Goal: Transaction & Acquisition: Purchase product/service

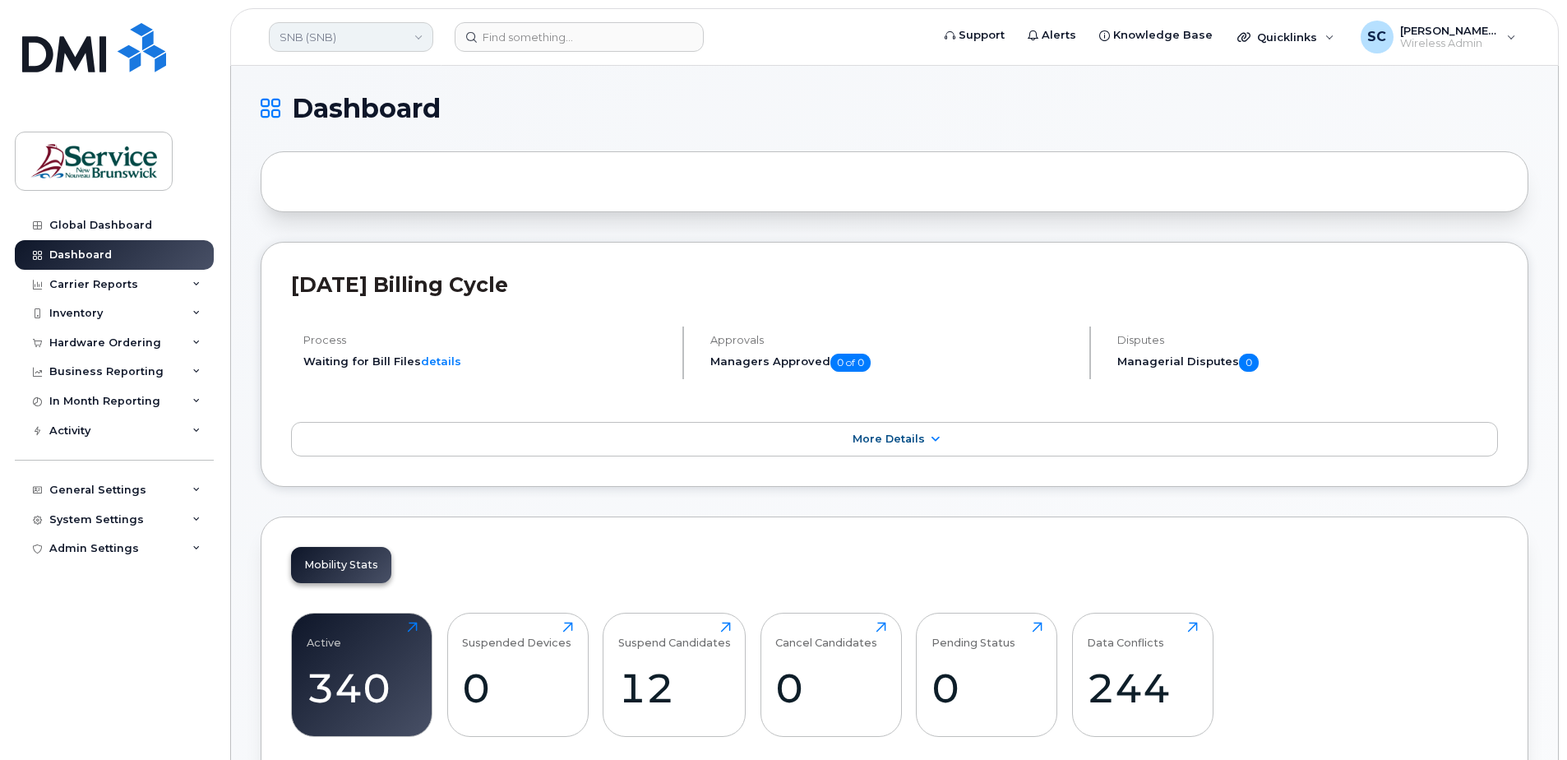
click at [348, 35] on link "SNB (SNB)" at bounding box center [351, 37] width 164 height 30
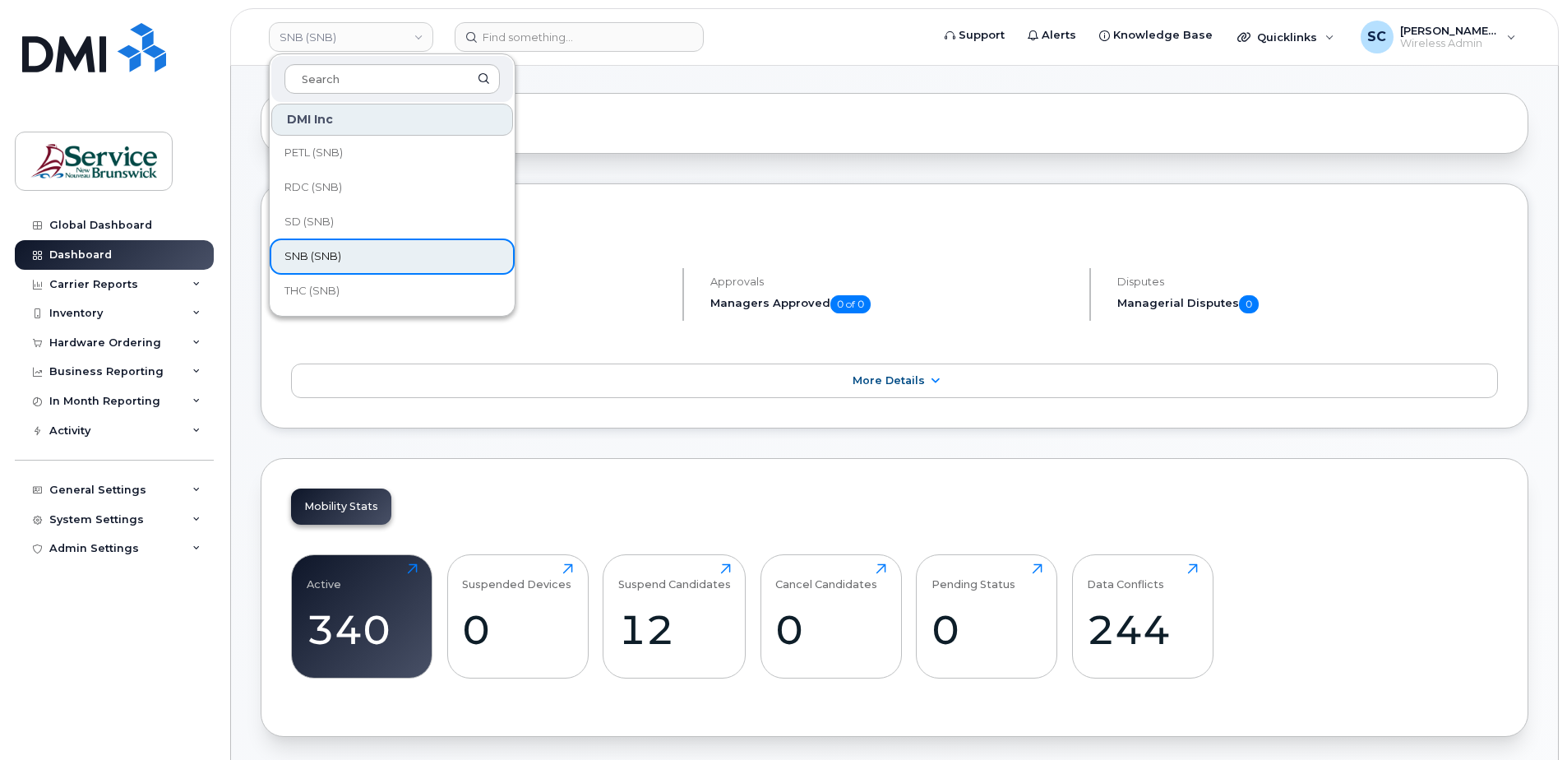
scroll to position [247, 0]
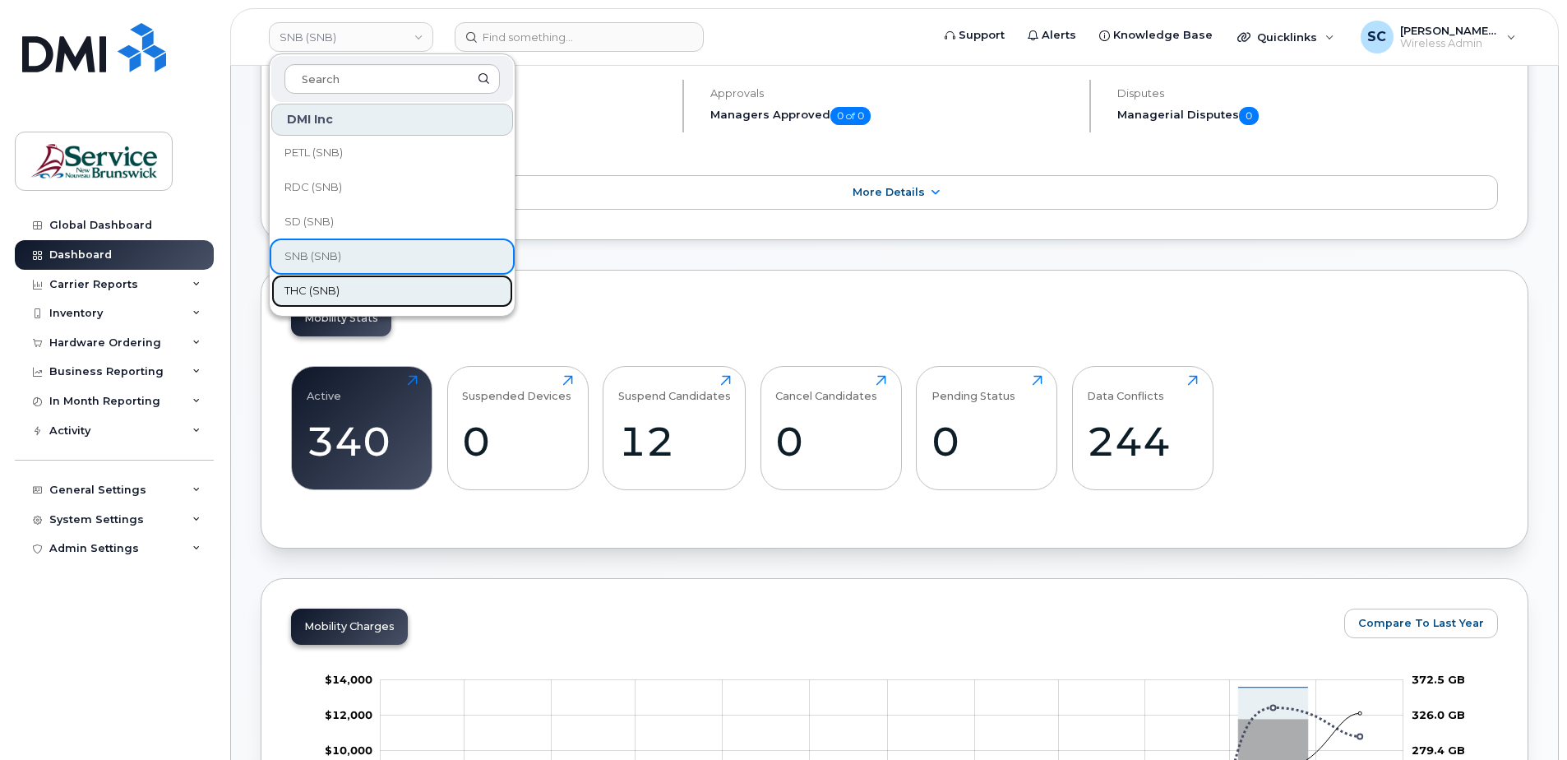
click at [348, 289] on link "THC (SNB)" at bounding box center [392, 291] width 242 height 33
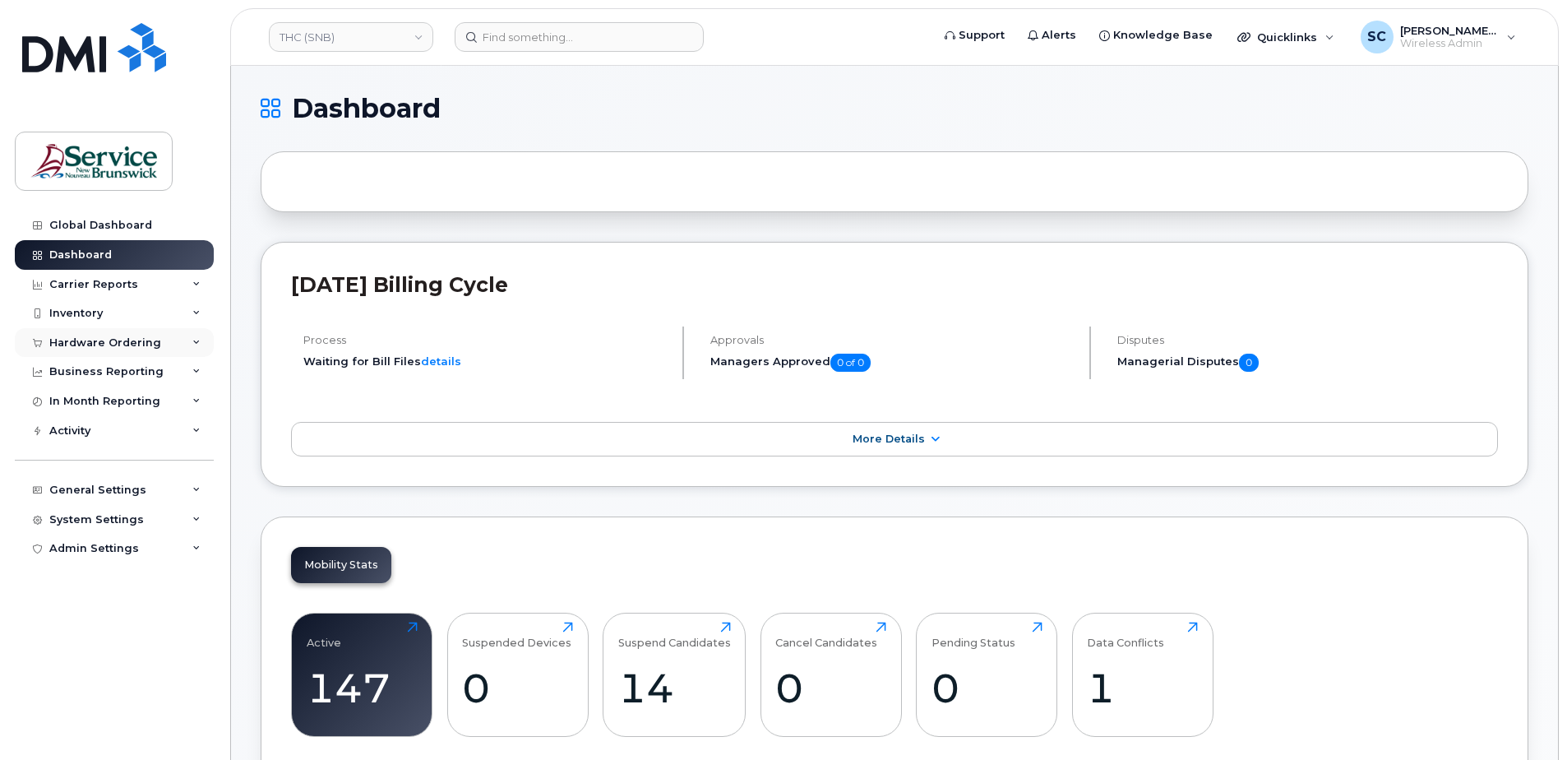
click at [109, 349] on div "Hardware Ordering" at bounding box center [114, 343] width 199 height 30
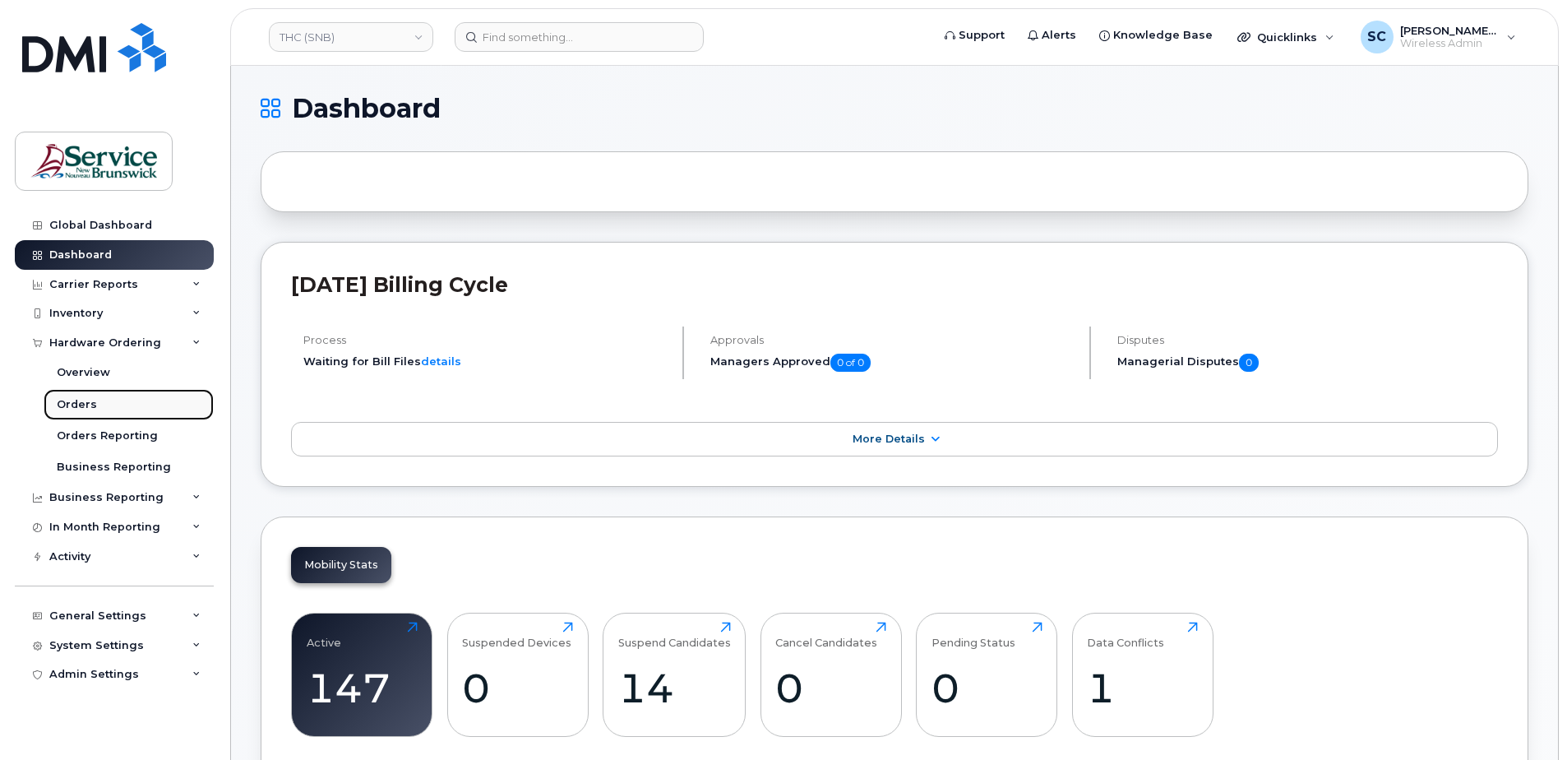
click at [88, 400] on div "Orders" at bounding box center [77, 404] width 40 height 15
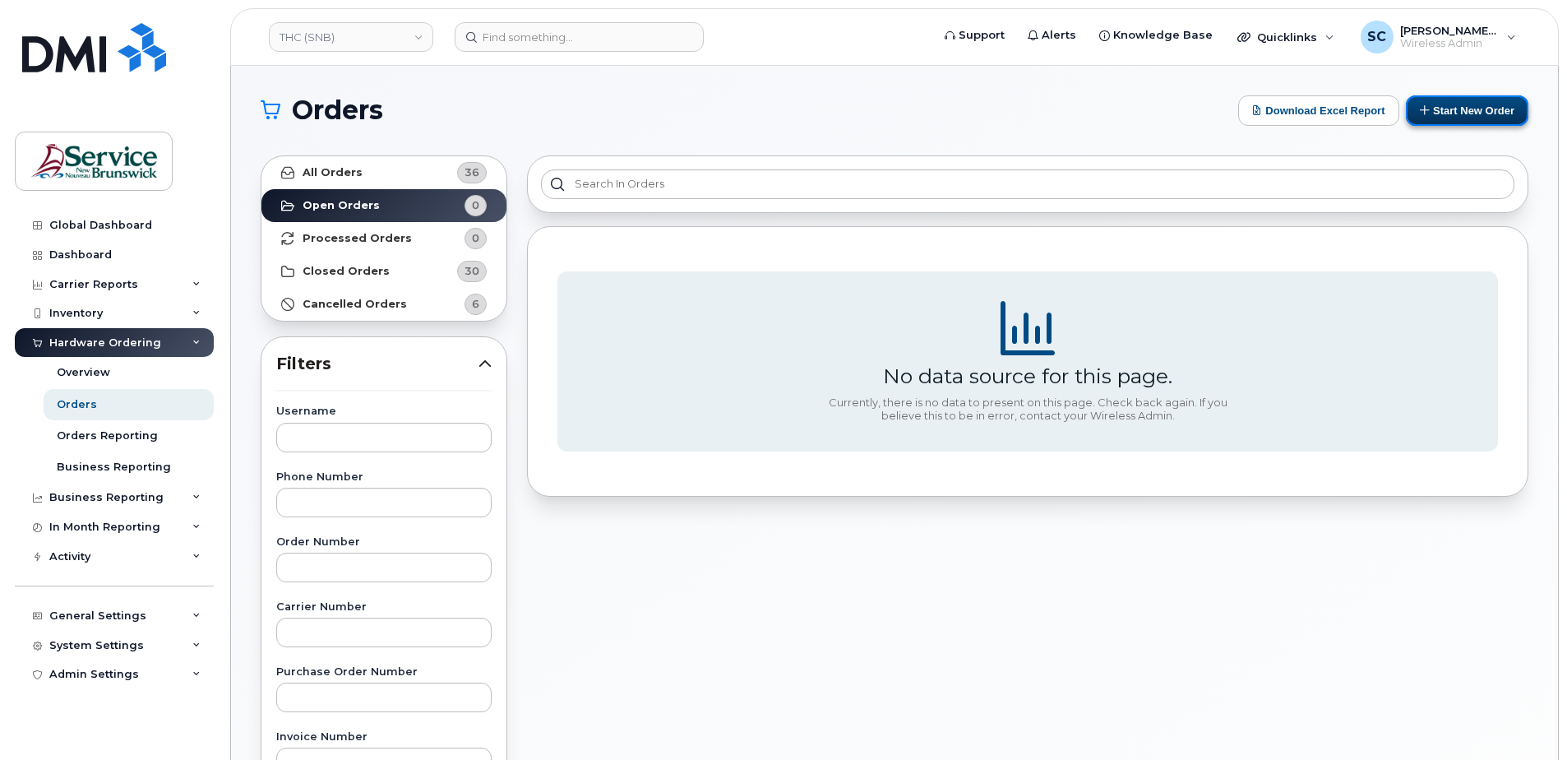
click at [1466, 104] on button "Start New Order" at bounding box center [1467, 110] width 122 height 30
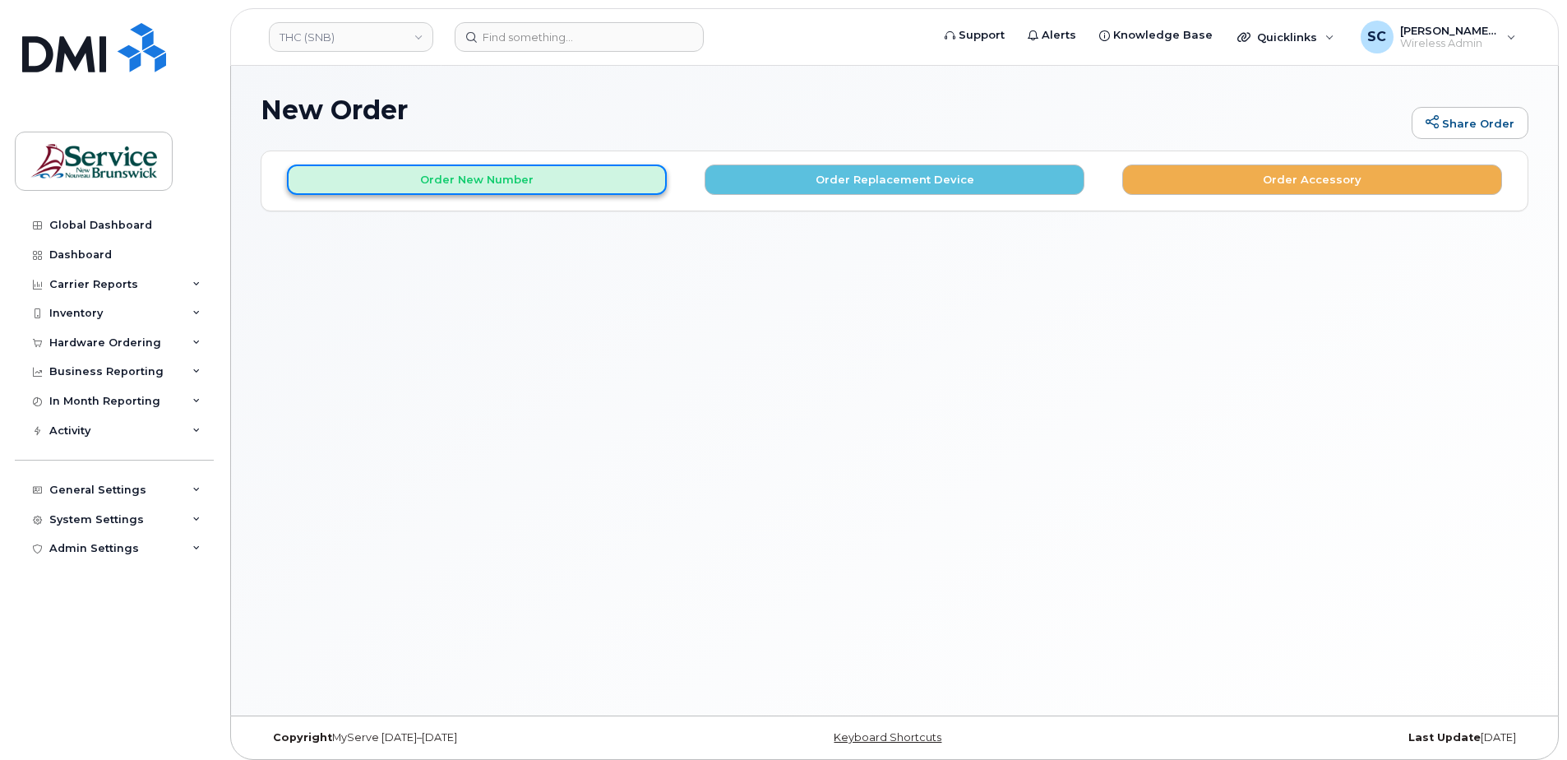
click at [492, 178] on button "Order New Number" at bounding box center [477, 179] width 380 height 30
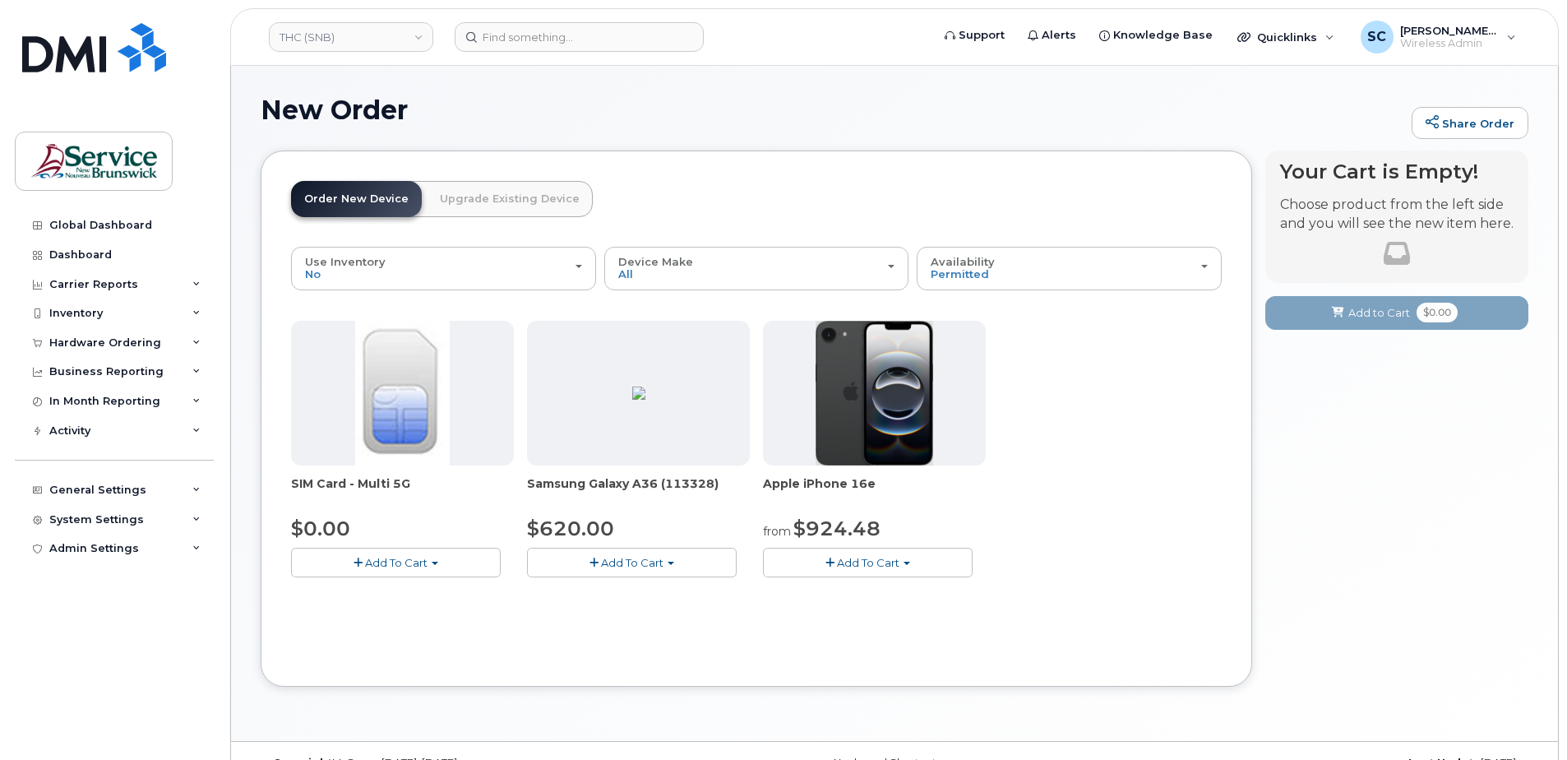
click at [863, 559] on span "Add To Cart" at bounding box center [868, 562] width 62 height 13
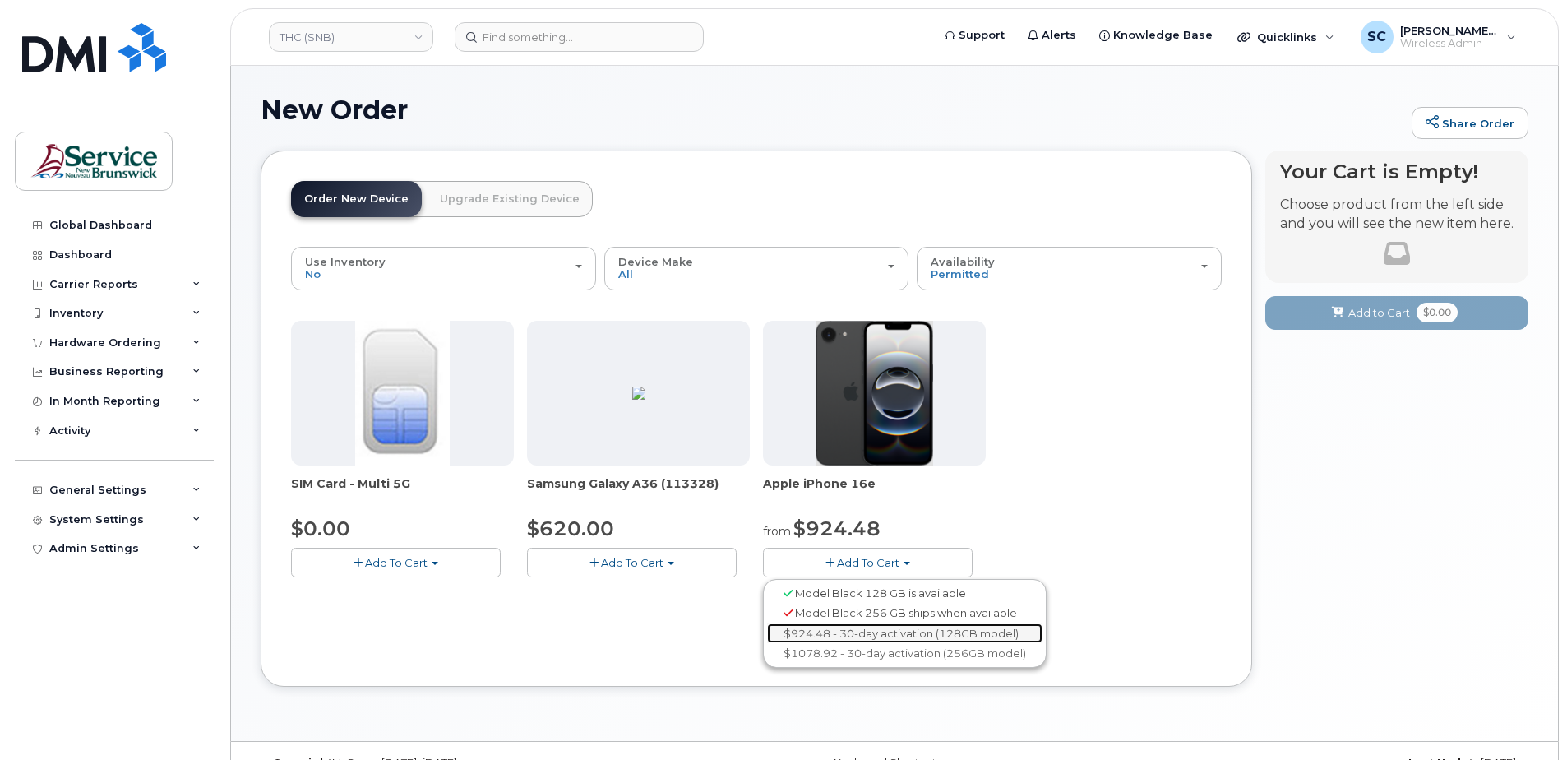
click at [910, 630] on link "$924.48 - 30-day activation (128GB model)" at bounding box center [904, 633] width 275 height 21
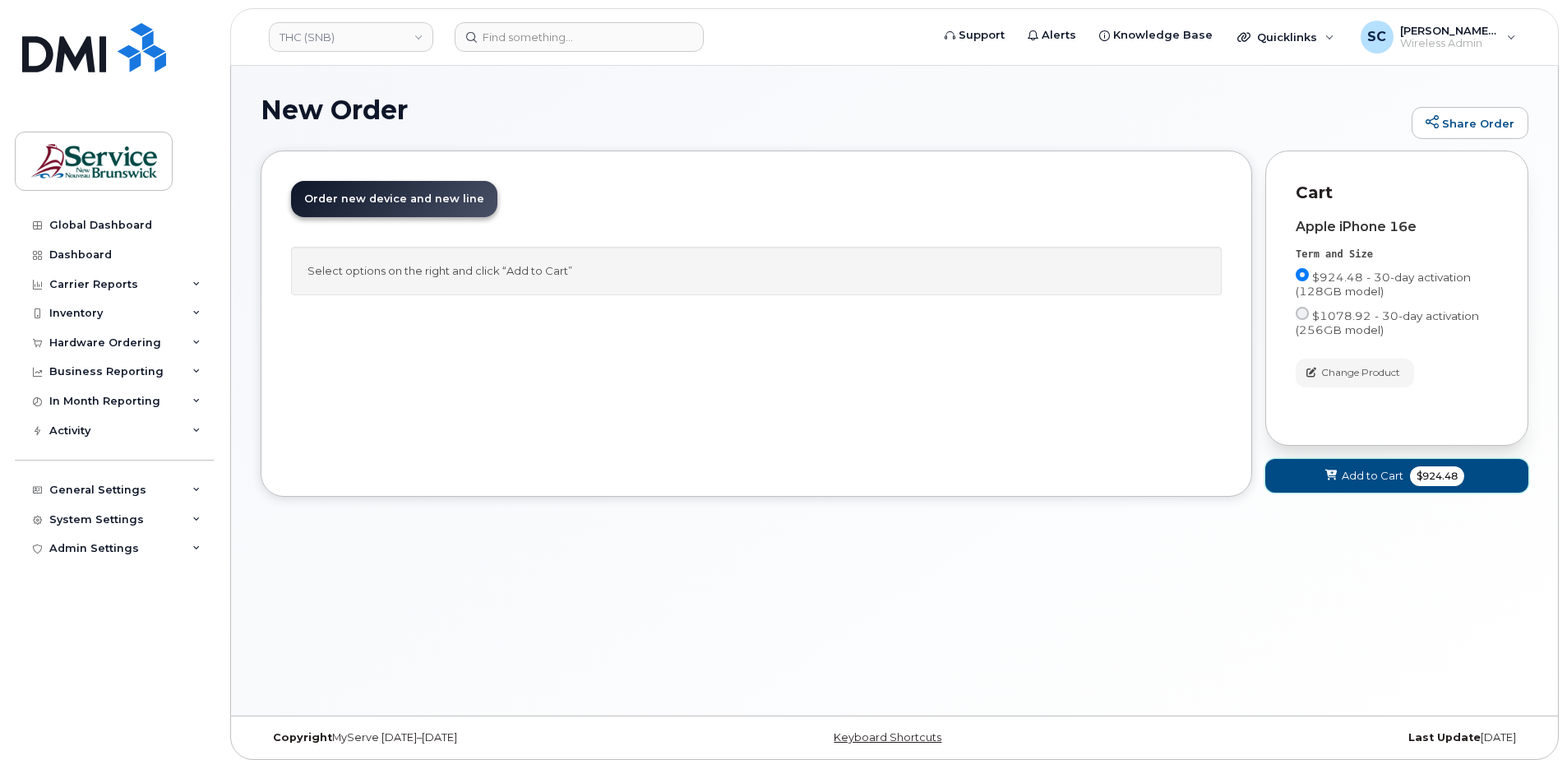
click at [1379, 477] on span "Add to Cart" at bounding box center [1373, 476] width 62 height 16
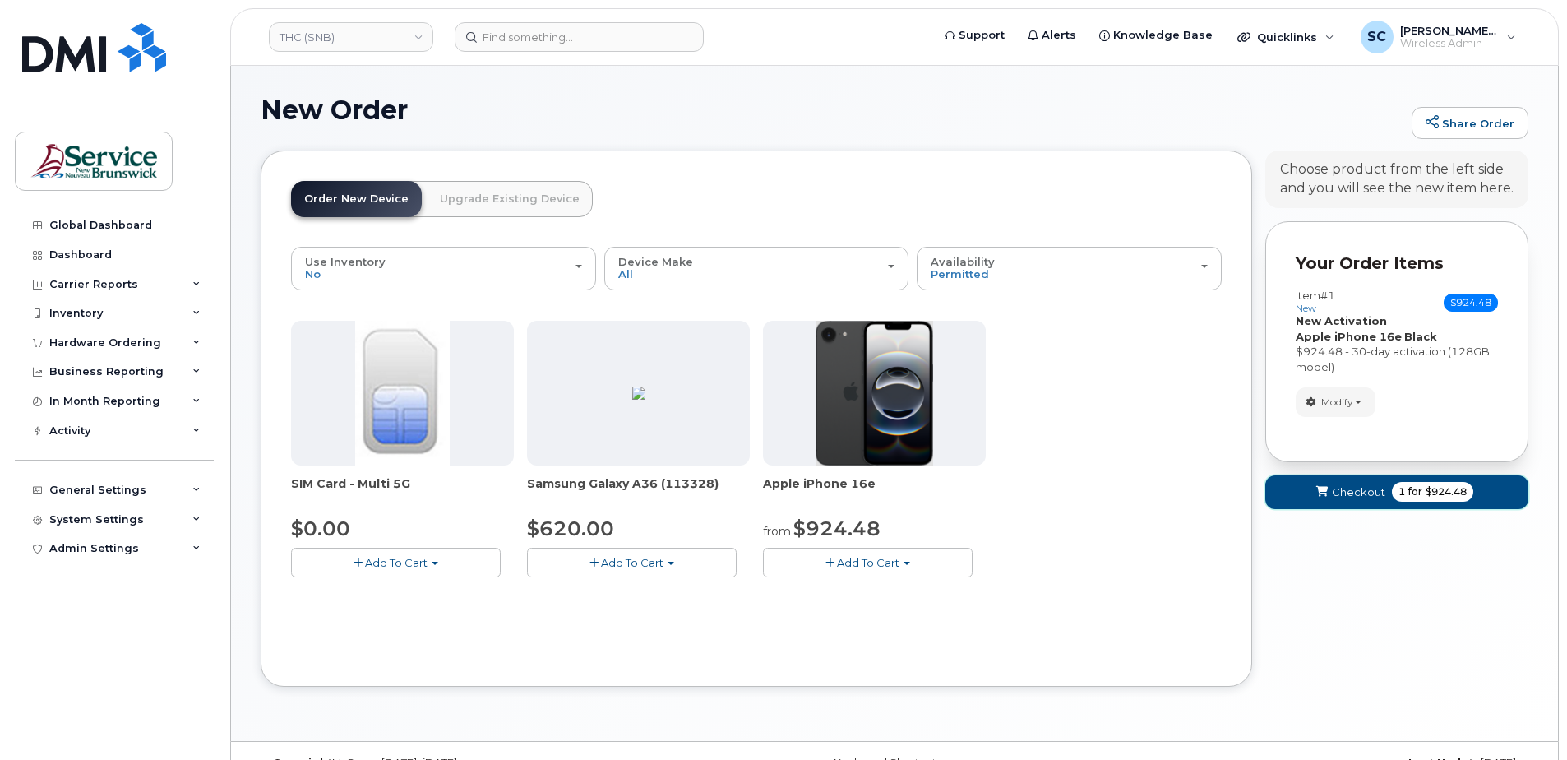
click at [1370, 497] on span "Checkout" at bounding box center [1358, 492] width 53 height 16
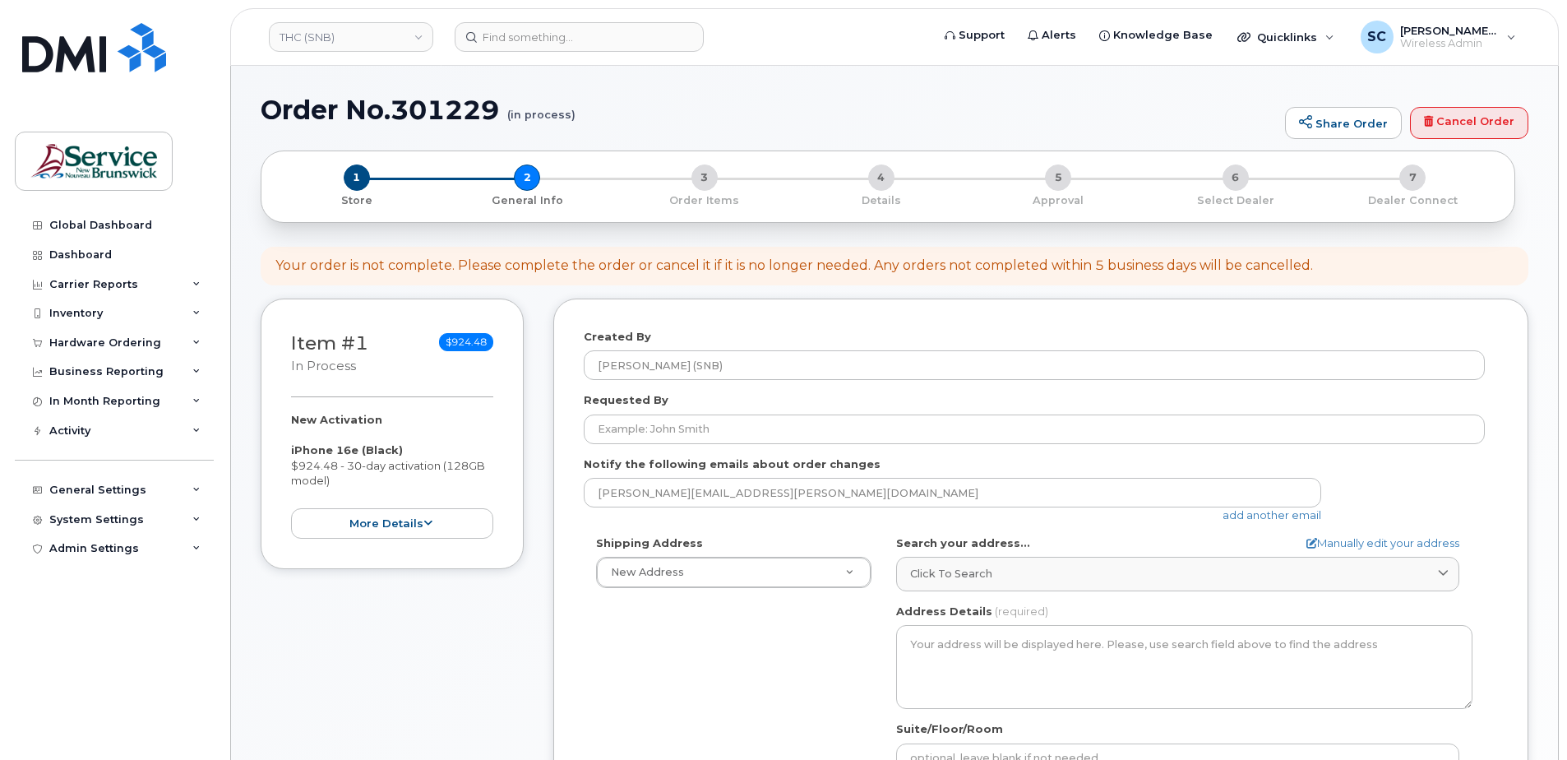
select select
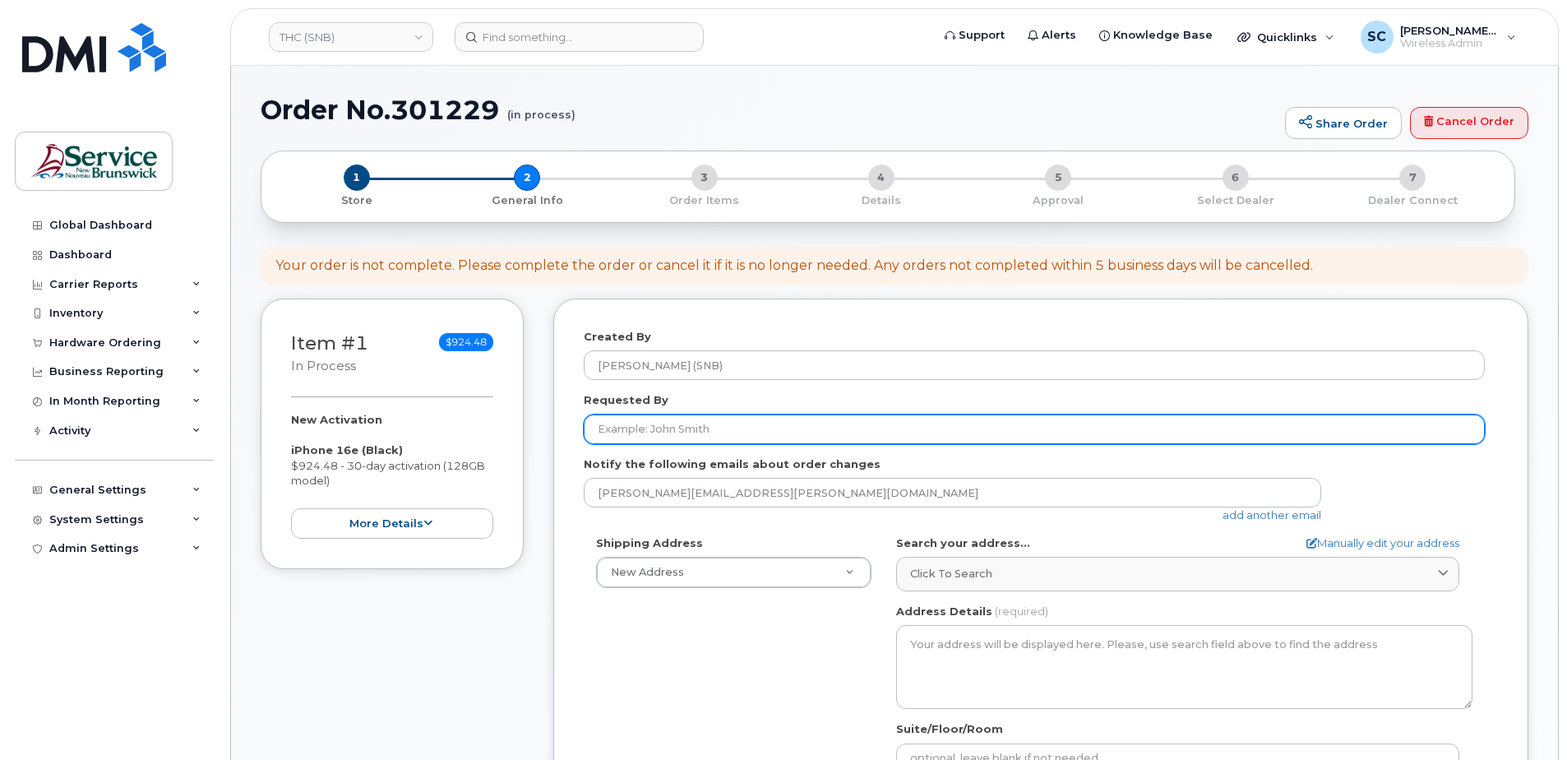
click at [631, 436] on input "Requested By" at bounding box center [1034, 429] width 901 height 30
paste input "Michael.DeKouchay@gnb.ca"
type input "Michael.DeKouchay@gnb.ca"
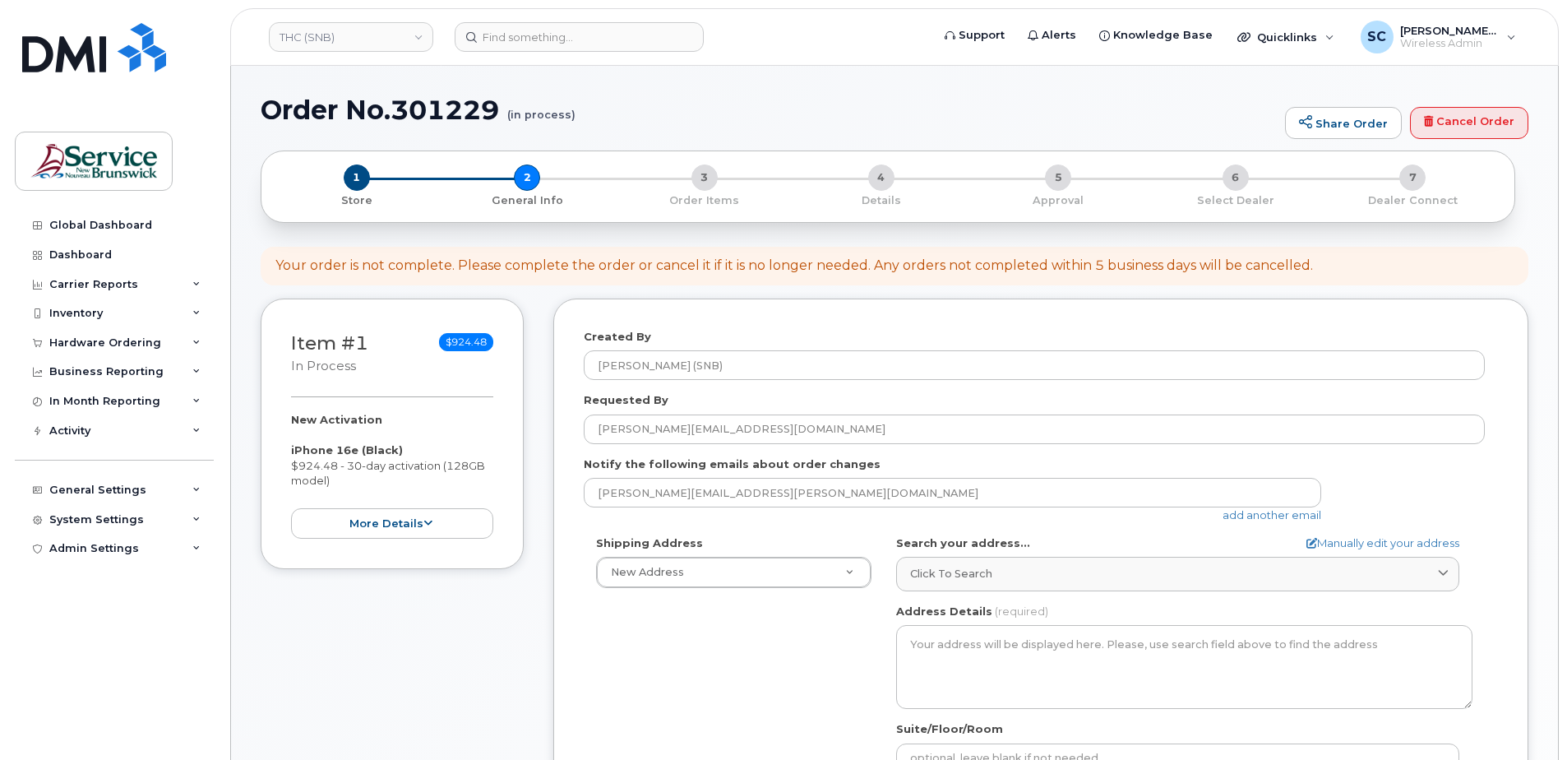
click at [643, 632] on div "Shipping Address New Address New Address ASD-E Main Office ASD-N Bathurst Educa…" at bounding box center [1034, 723] width 901 height 377
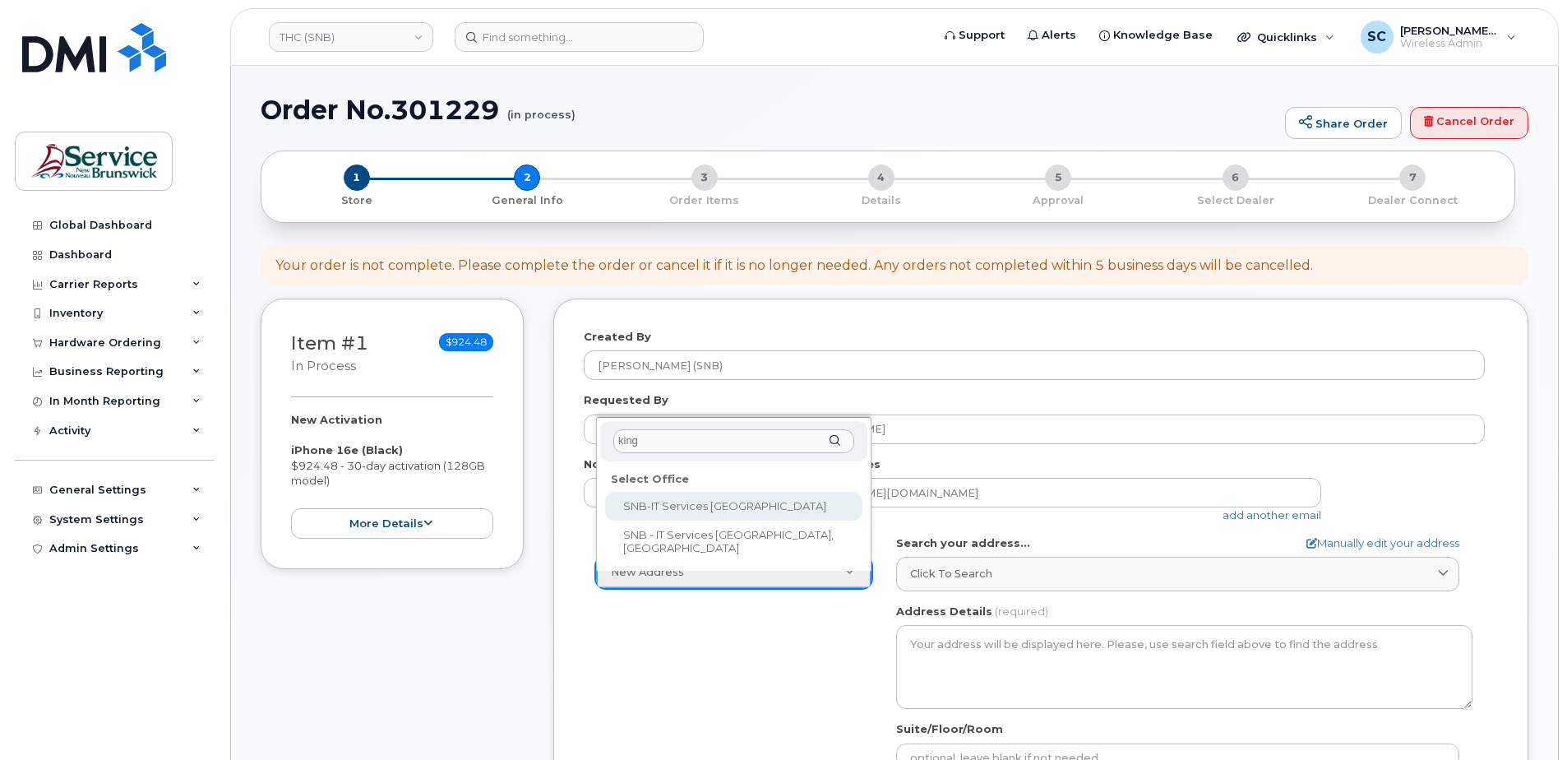
type input "king"
select select
type textarea "15 King Sq N Saint John New Brunswick E2L 1E6"
type input "Cory Ducey"
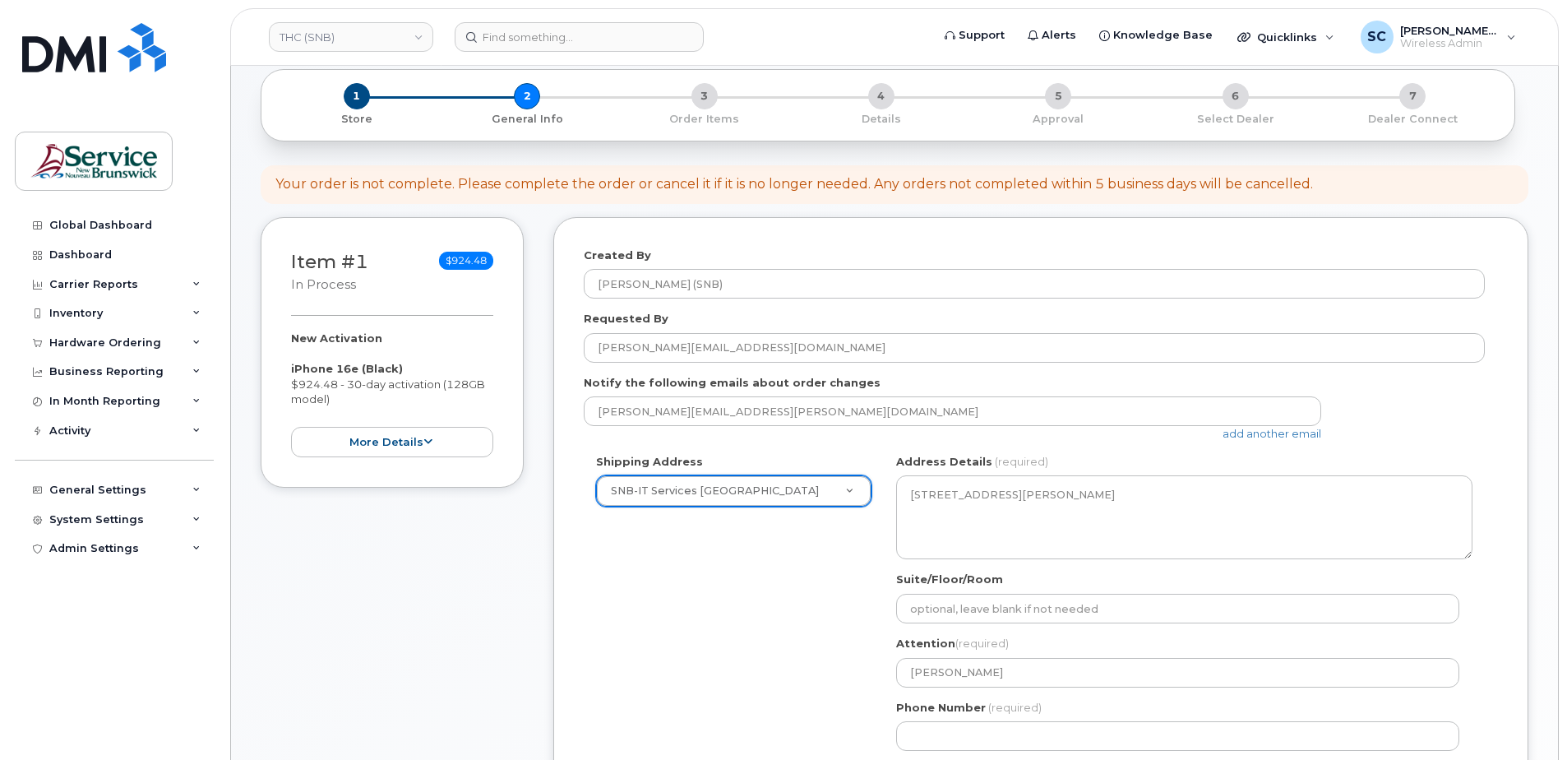
scroll to position [247, 0]
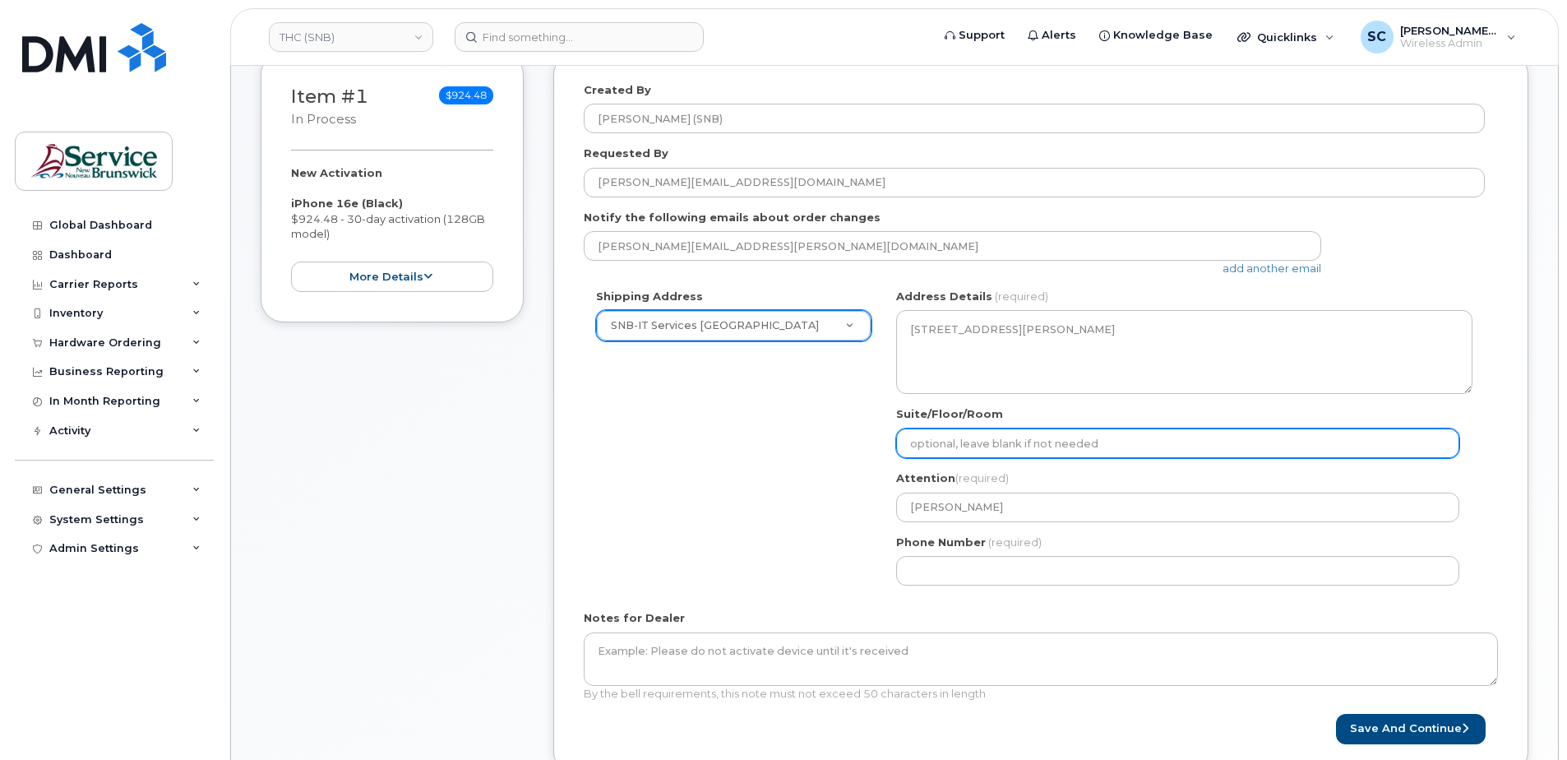
click at [1004, 437] on input "Suite/Floor/Room" at bounding box center [1177, 443] width 563 height 30
paste input "WO0000000490326"
select select
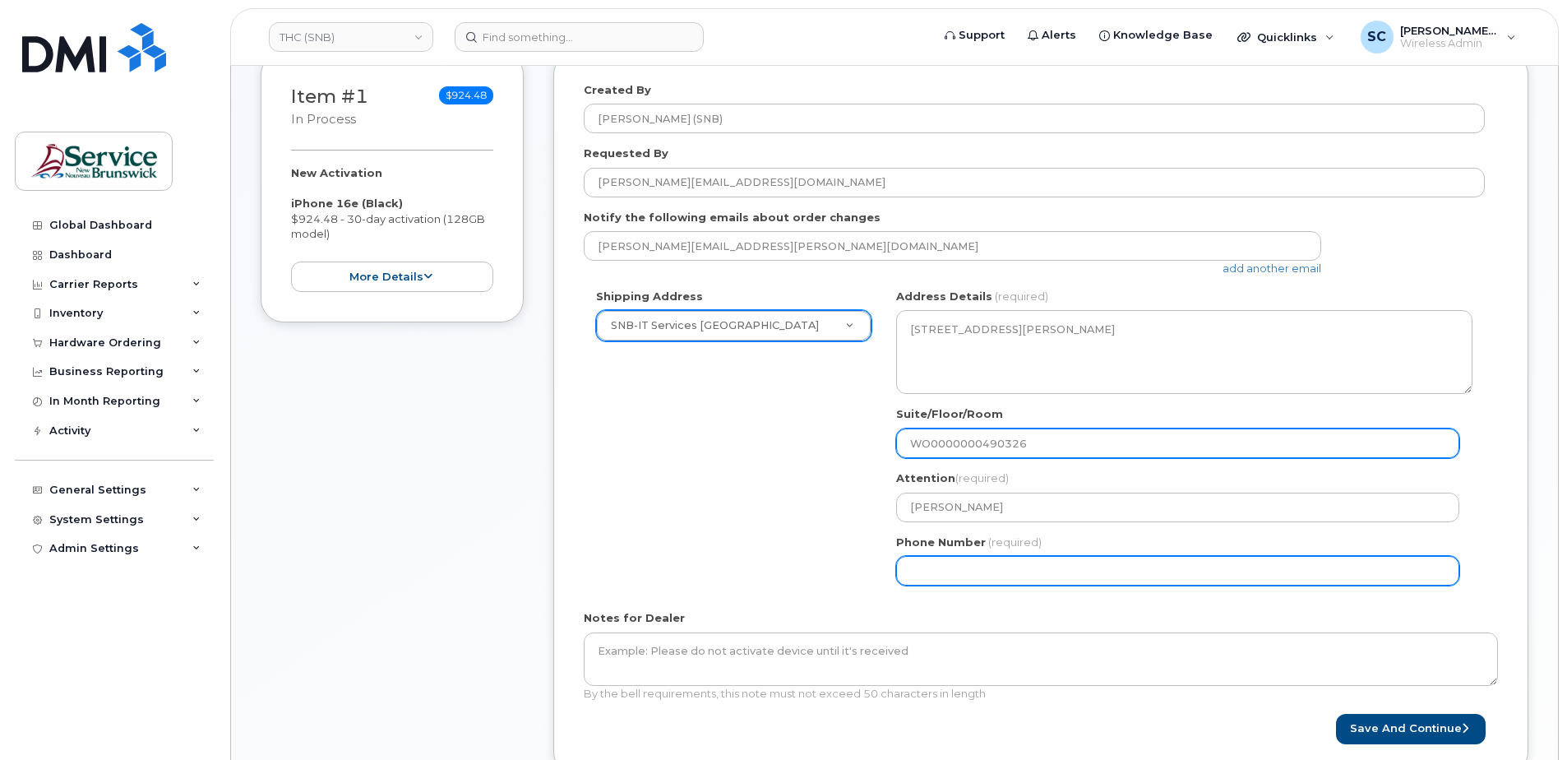
type input "WO0000000490326"
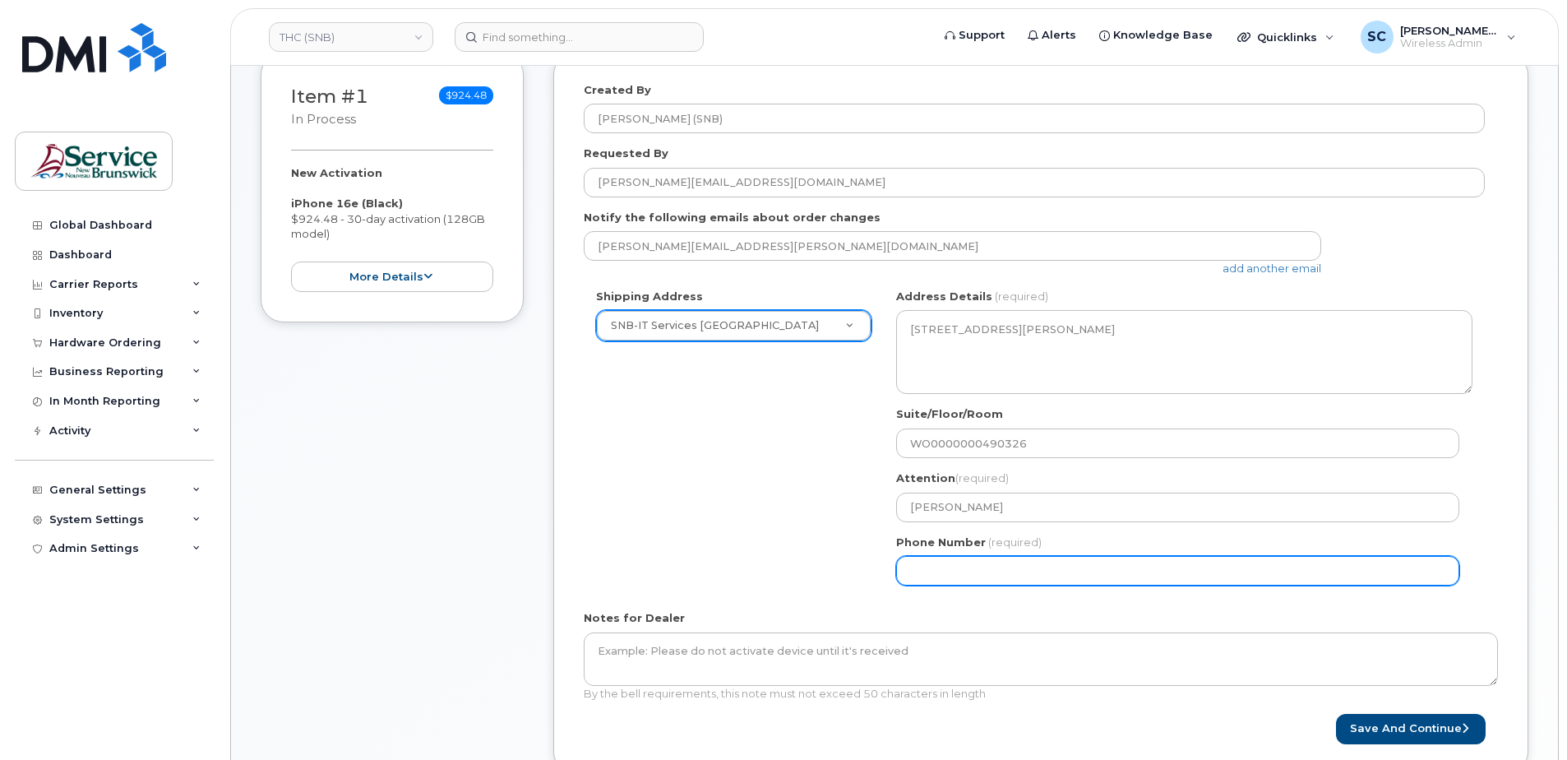
click at [903, 570] on input "Phone Number" at bounding box center [1177, 571] width 563 height 30
type input "1234567890"
select select
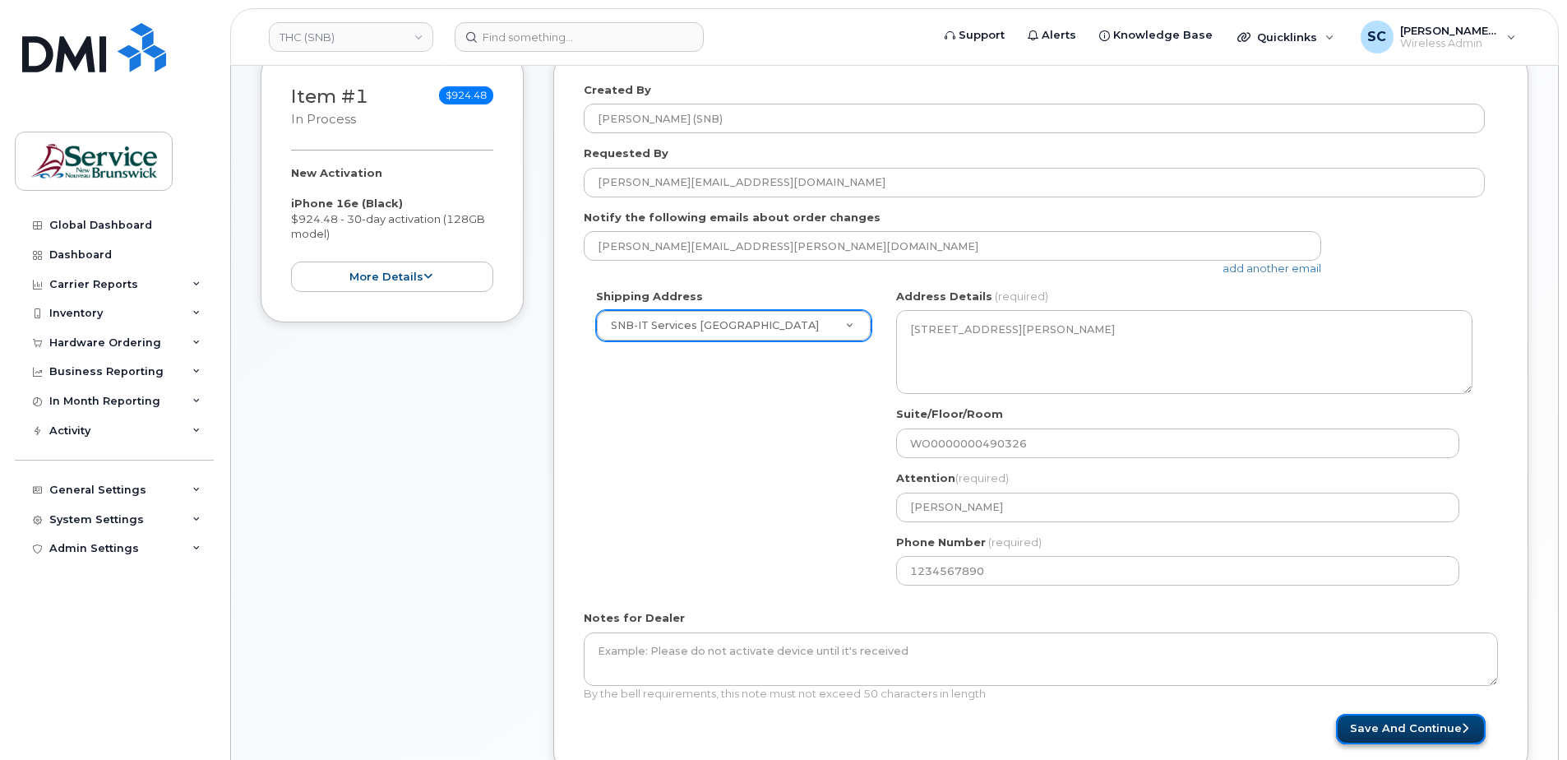
click at [1426, 727] on button "Save and Continue" at bounding box center [1411, 729] width 150 height 30
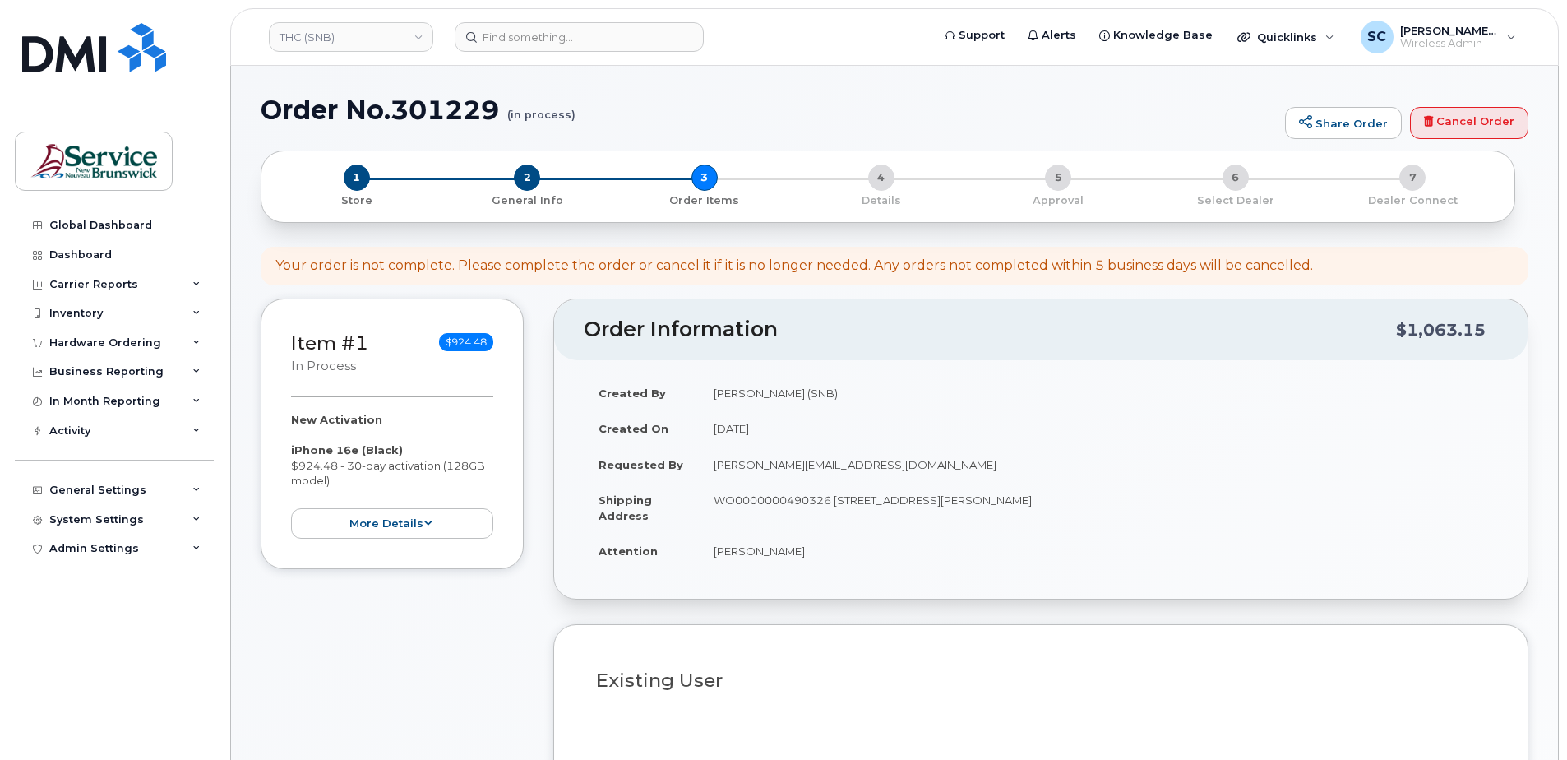
select select
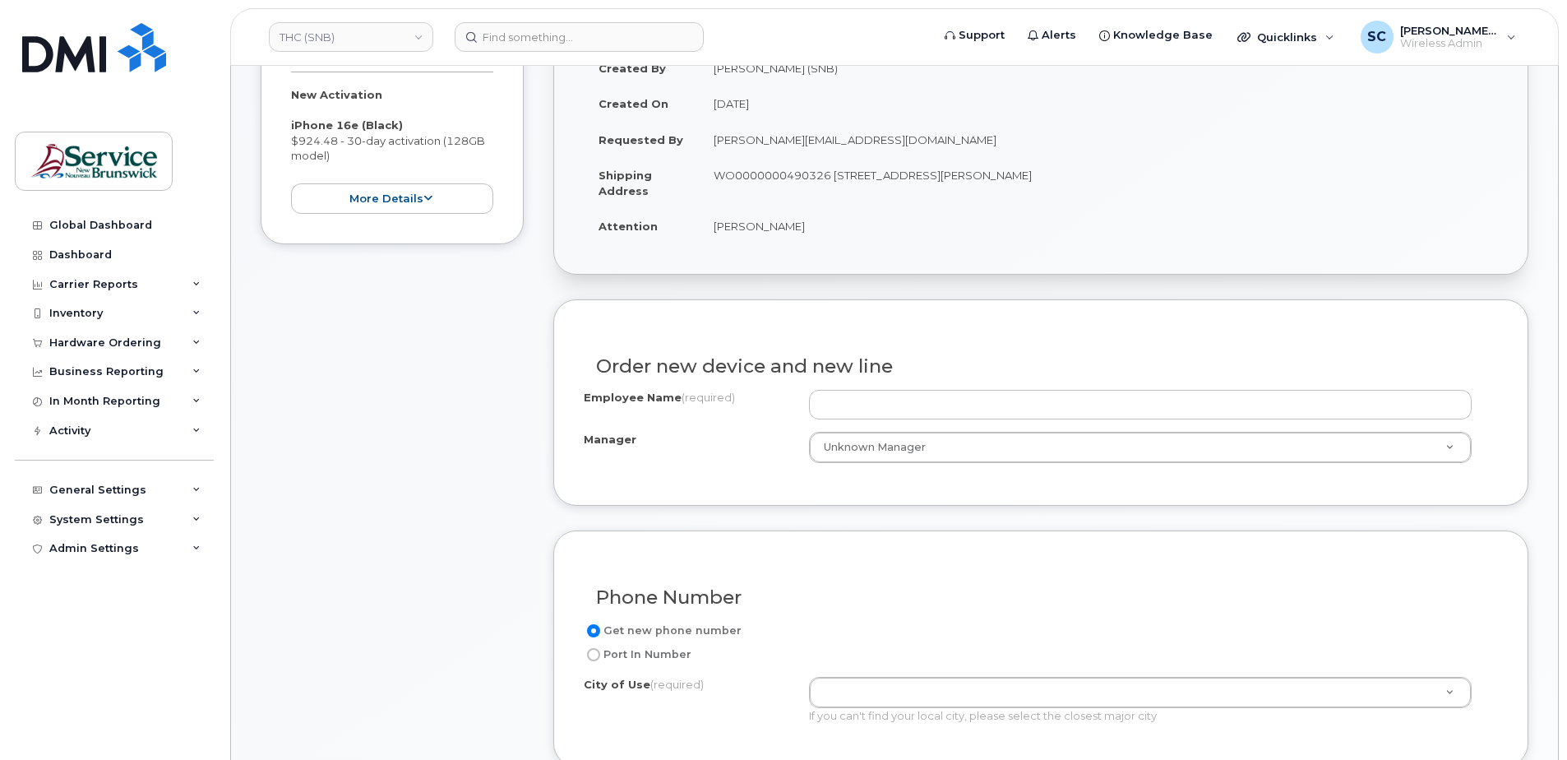
scroll to position [329, 0]
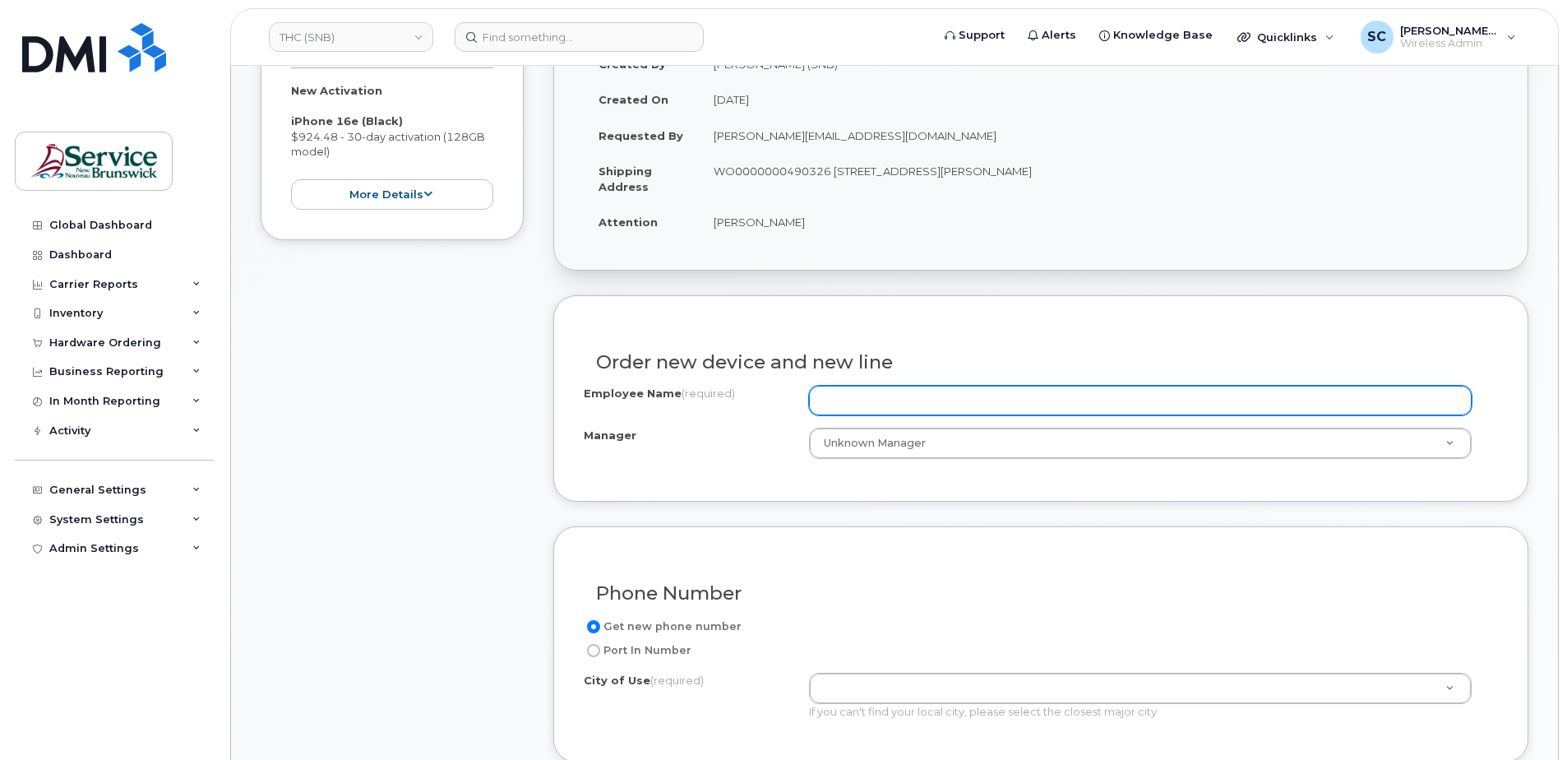
click at [920, 401] on input "Employee Name (required)" at bounding box center [1140, 401] width 663 height 30
paste input "Jordan Diomande"
type input "Jordan Diomande"
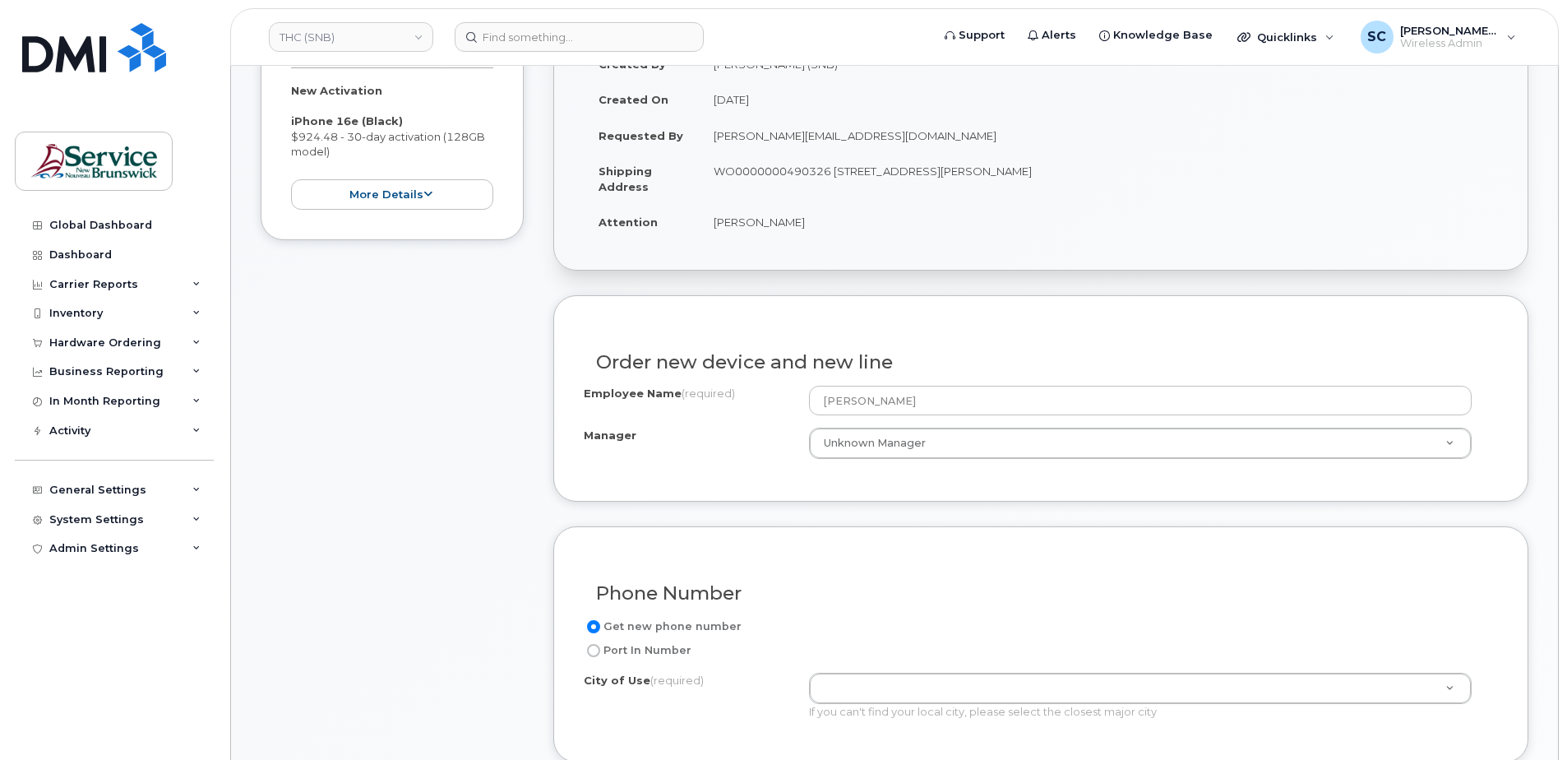
click at [931, 318] on div "Order new device and new line Employee Name (required) Jordan Diomande Manager …" at bounding box center [1040, 398] width 975 height 206
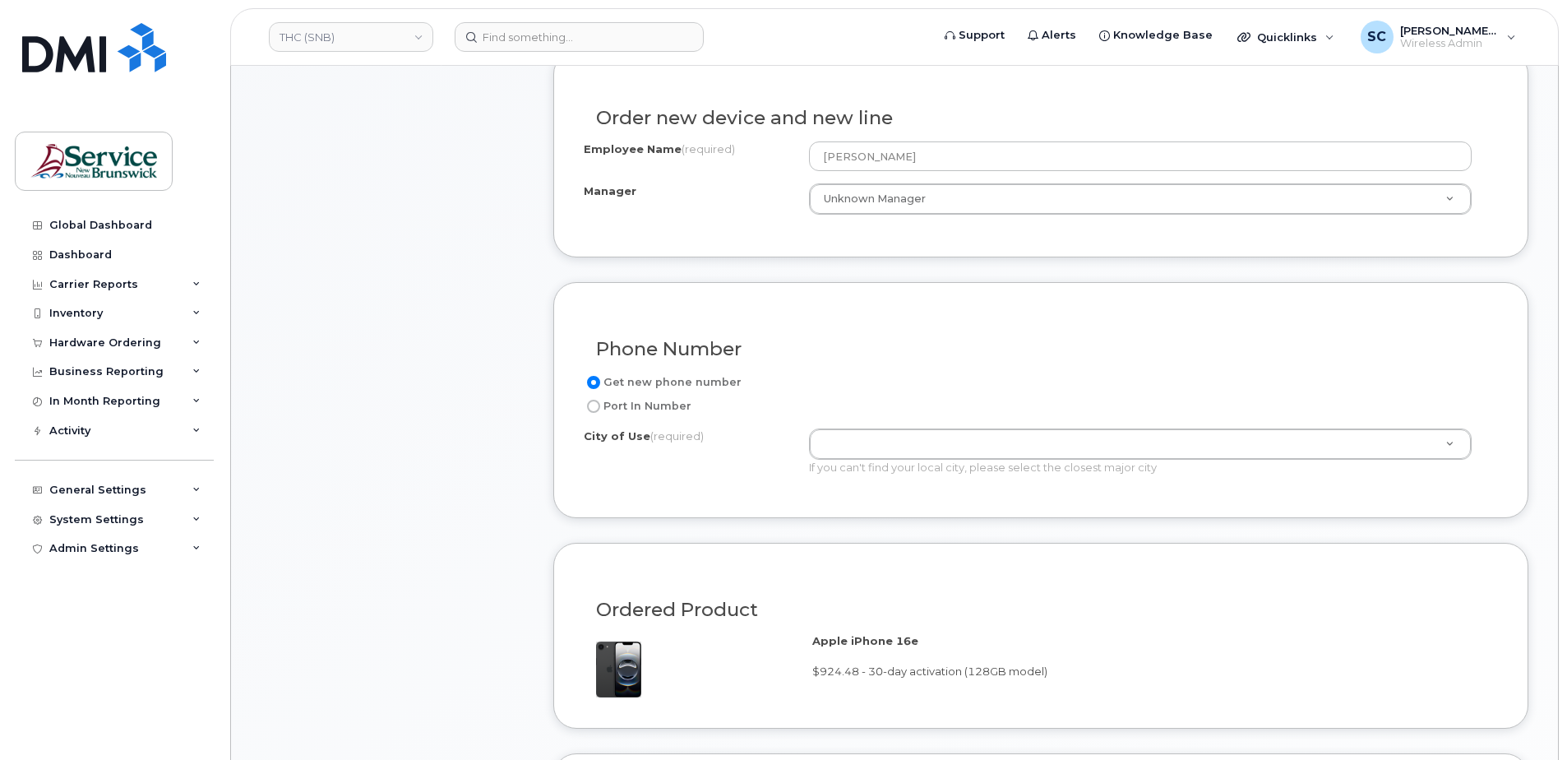
scroll to position [575, 0]
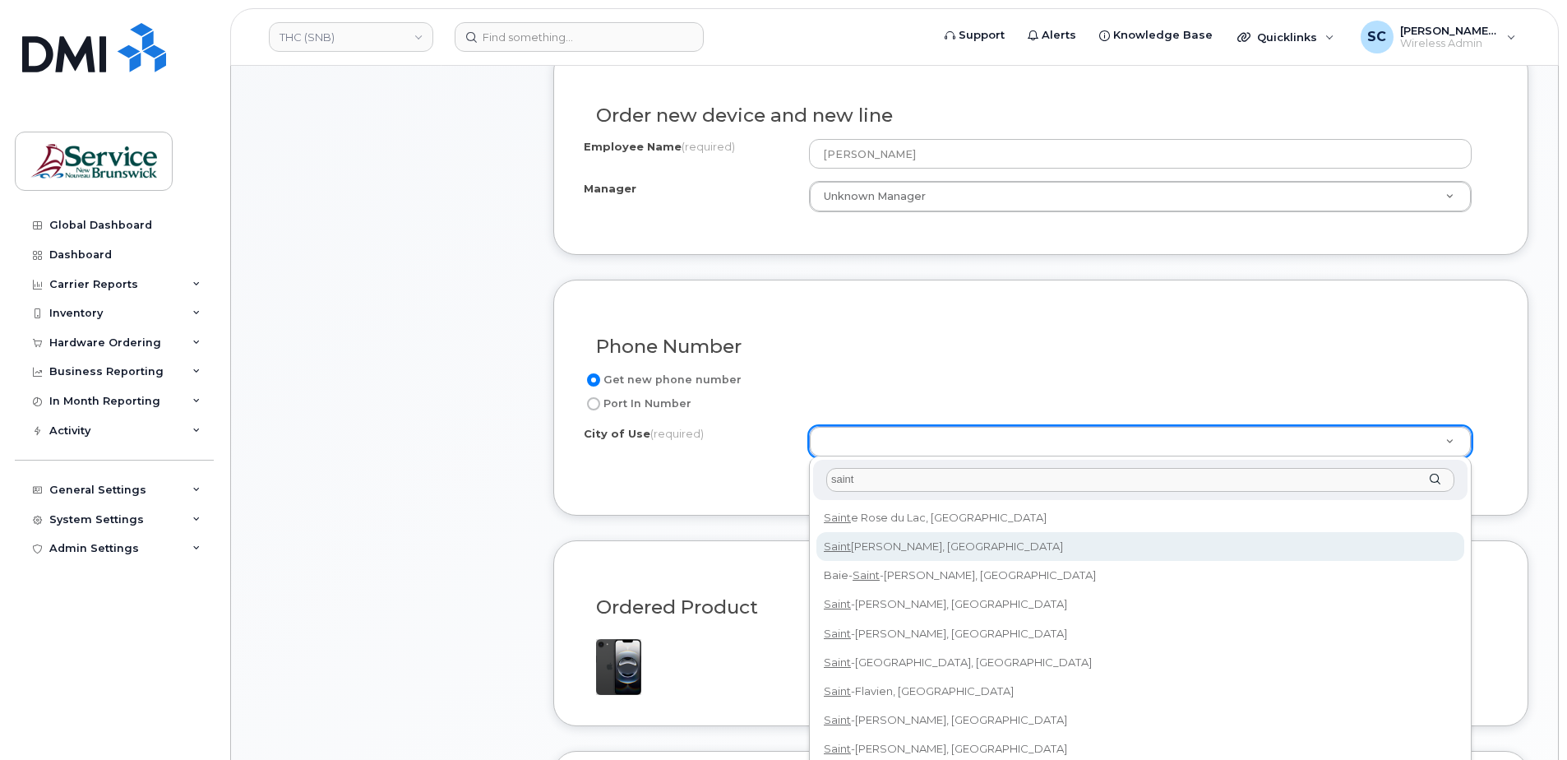
type input "saint"
type input "2008"
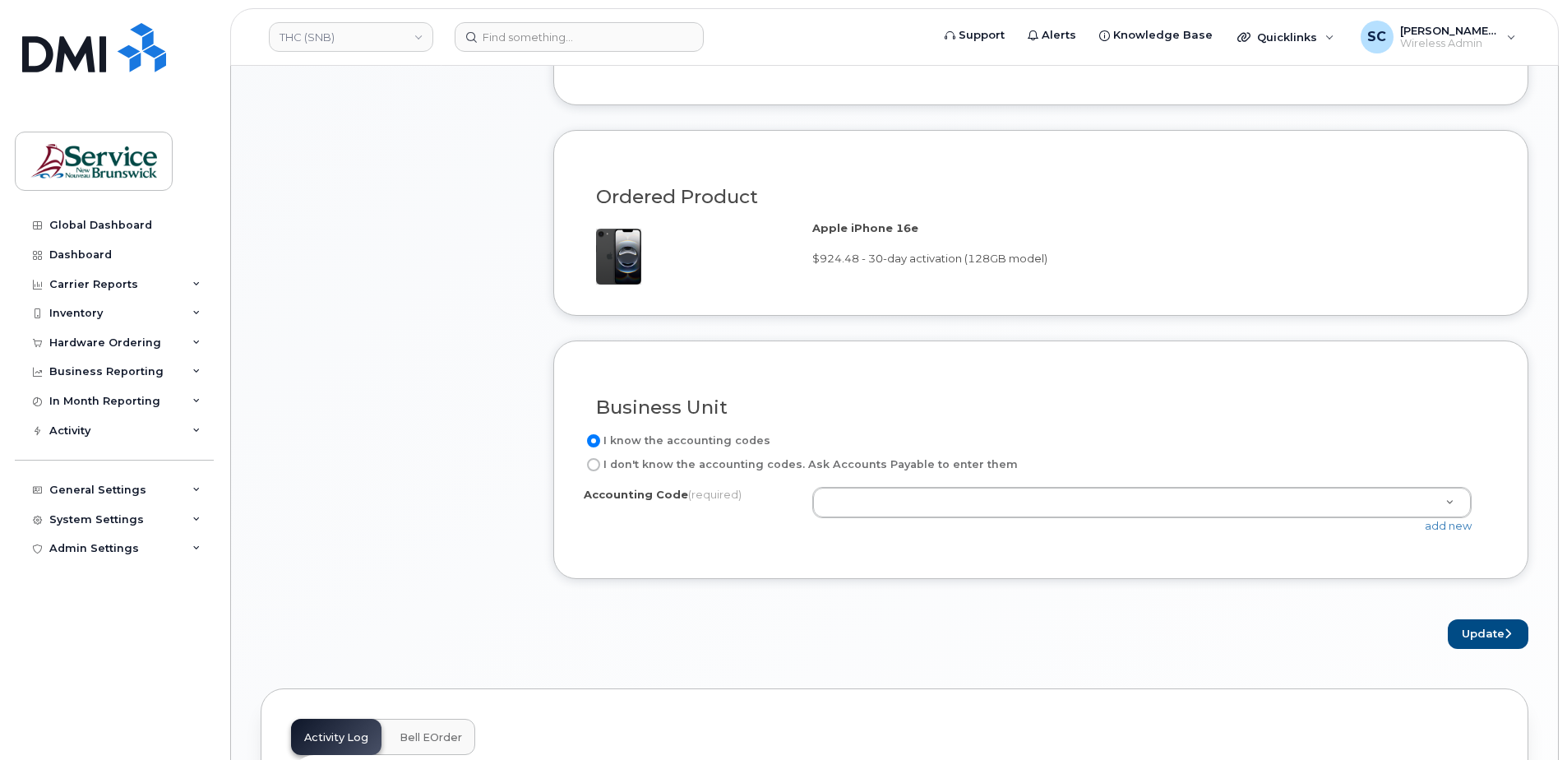
scroll to position [987, 0]
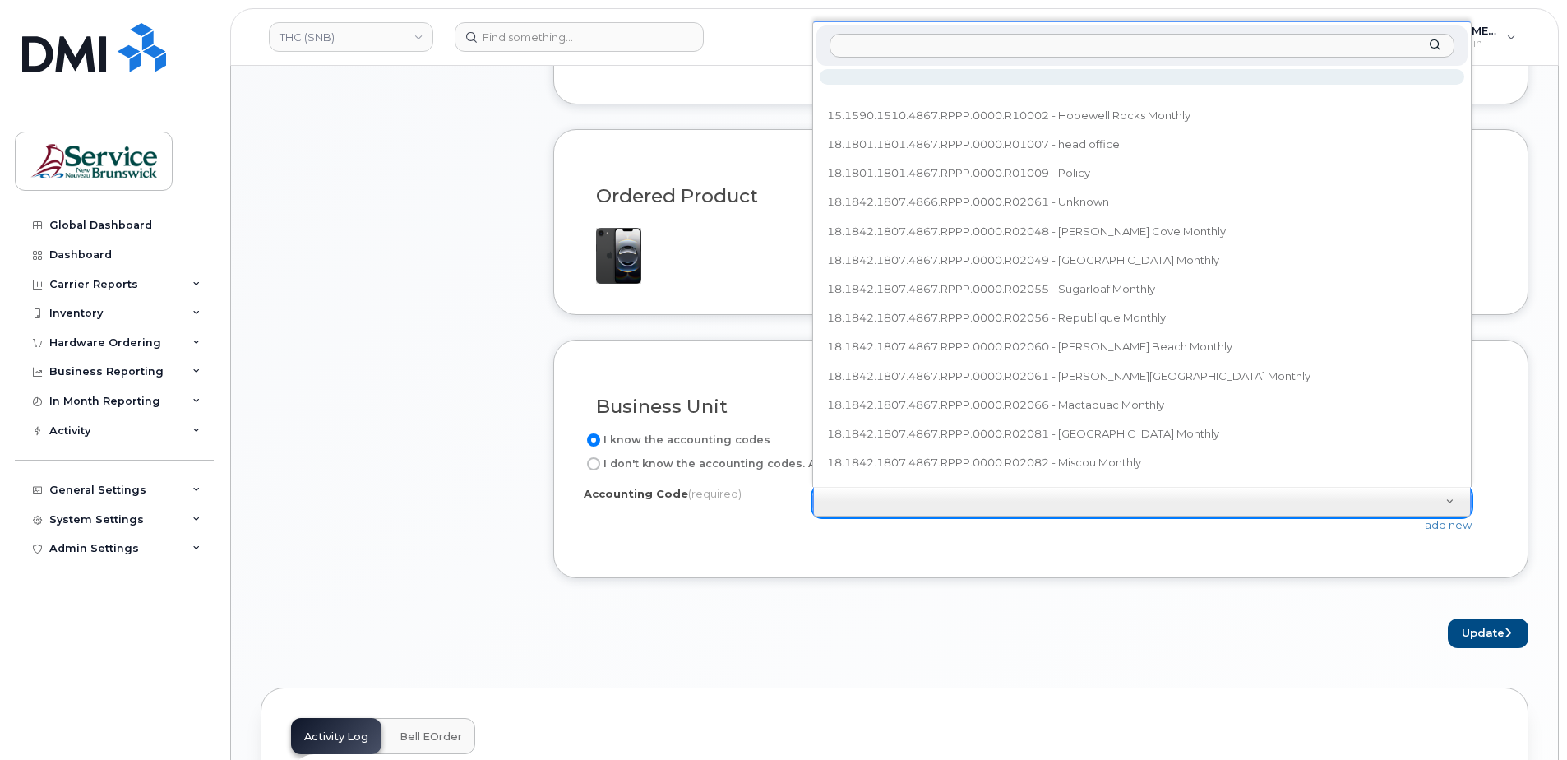
type input "18.1842.1807.4866.RPPP.0000.R02093"
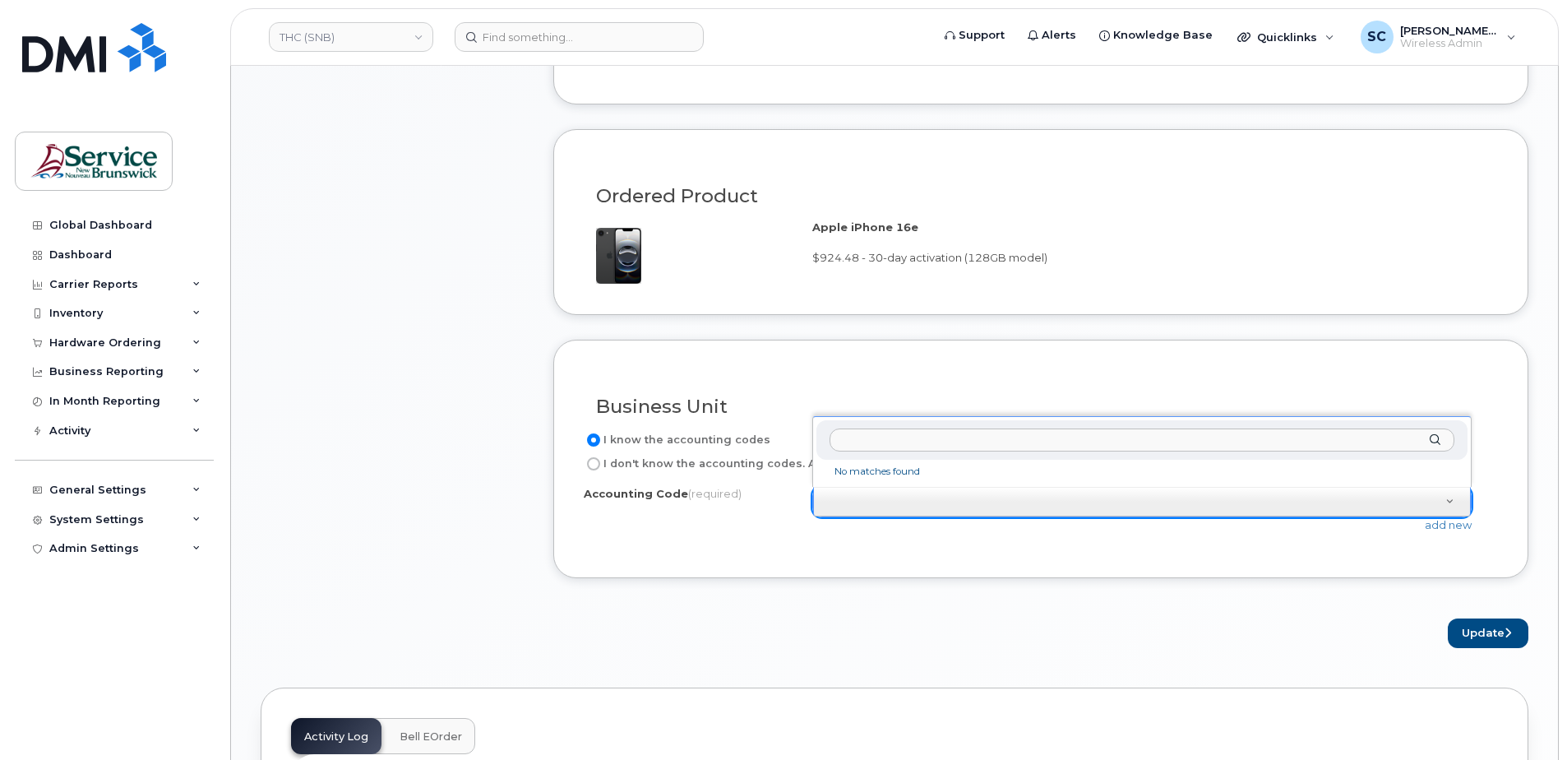
drag, startPoint x: 1038, startPoint y: 562, endPoint x: 1291, endPoint y: 531, distance: 254.2
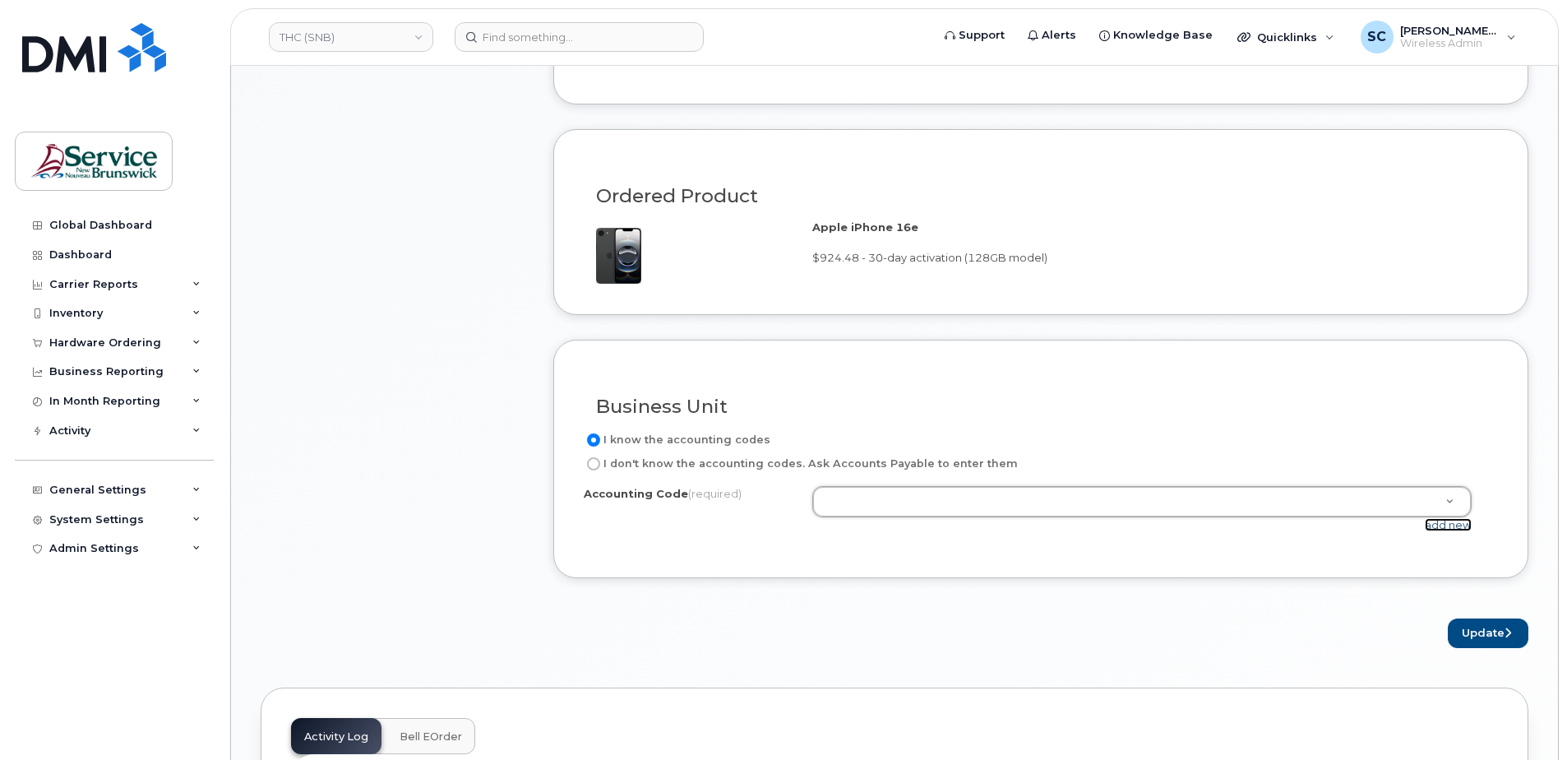
click at [1442, 523] on link "add new" at bounding box center [1448, 524] width 47 height 13
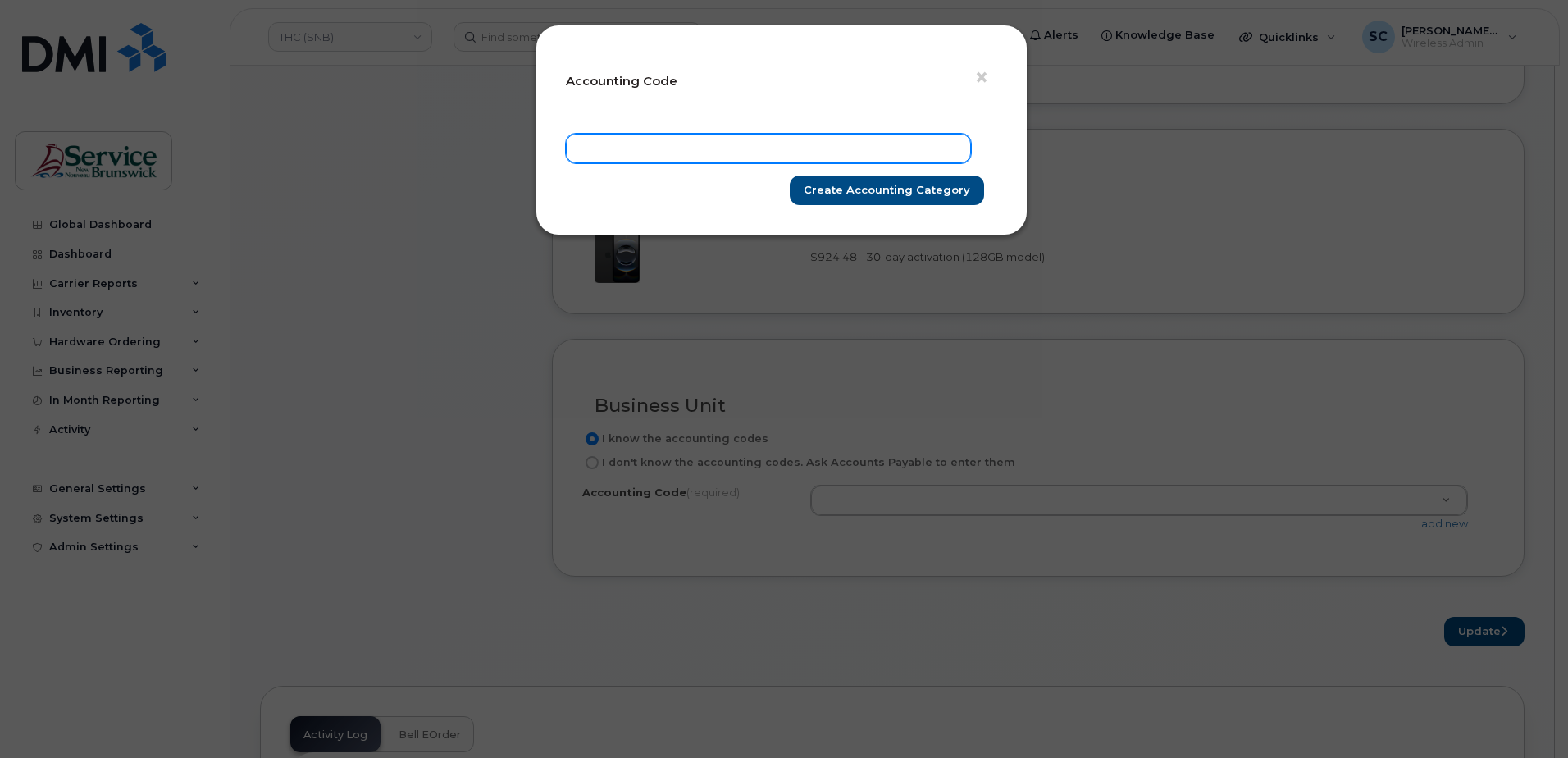
click at [821, 143] on input "text" at bounding box center [768, 149] width 405 height 30
paste input "18.1842.1807.4866.RPPP.0000.R02093"
type input "18.1842.1807.4866.RPPP.0000.R02093"
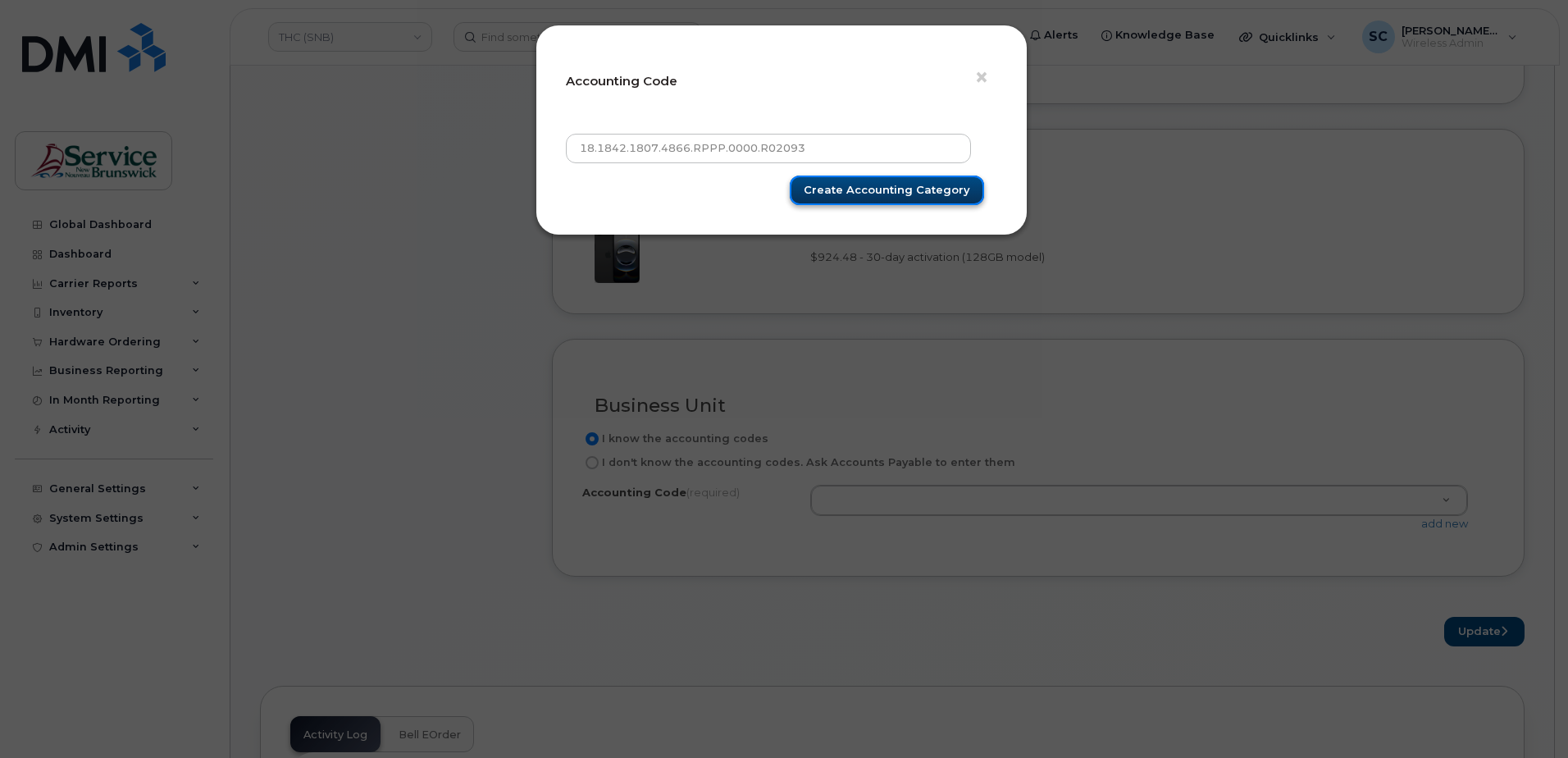
click at [915, 194] on input "Create Accounting category" at bounding box center [887, 190] width 195 height 30
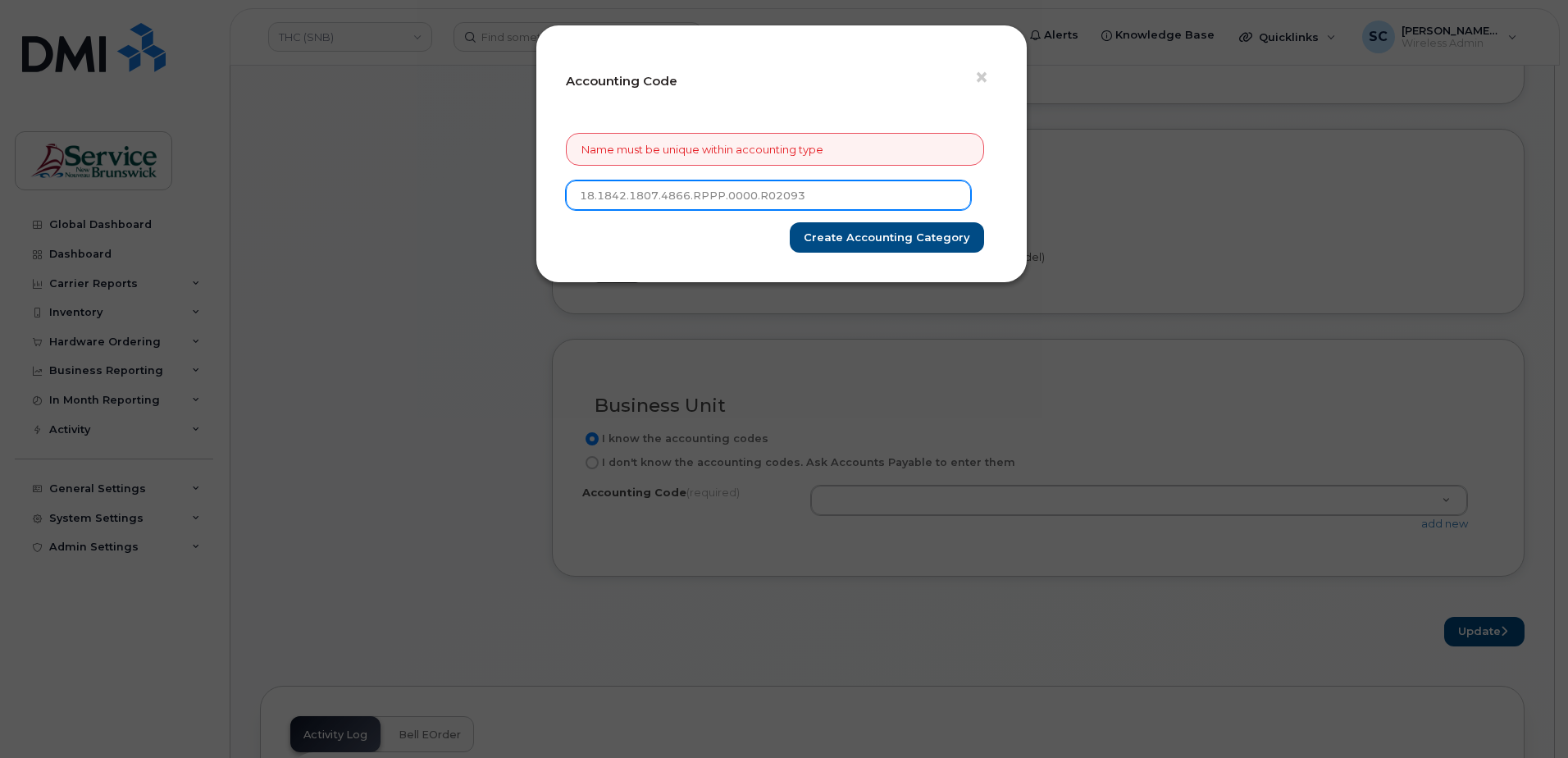
click at [832, 194] on input "18.1842.1807.4866.RPPP.0000.R02093" at bounding box center [768, 195] width 405 height 30
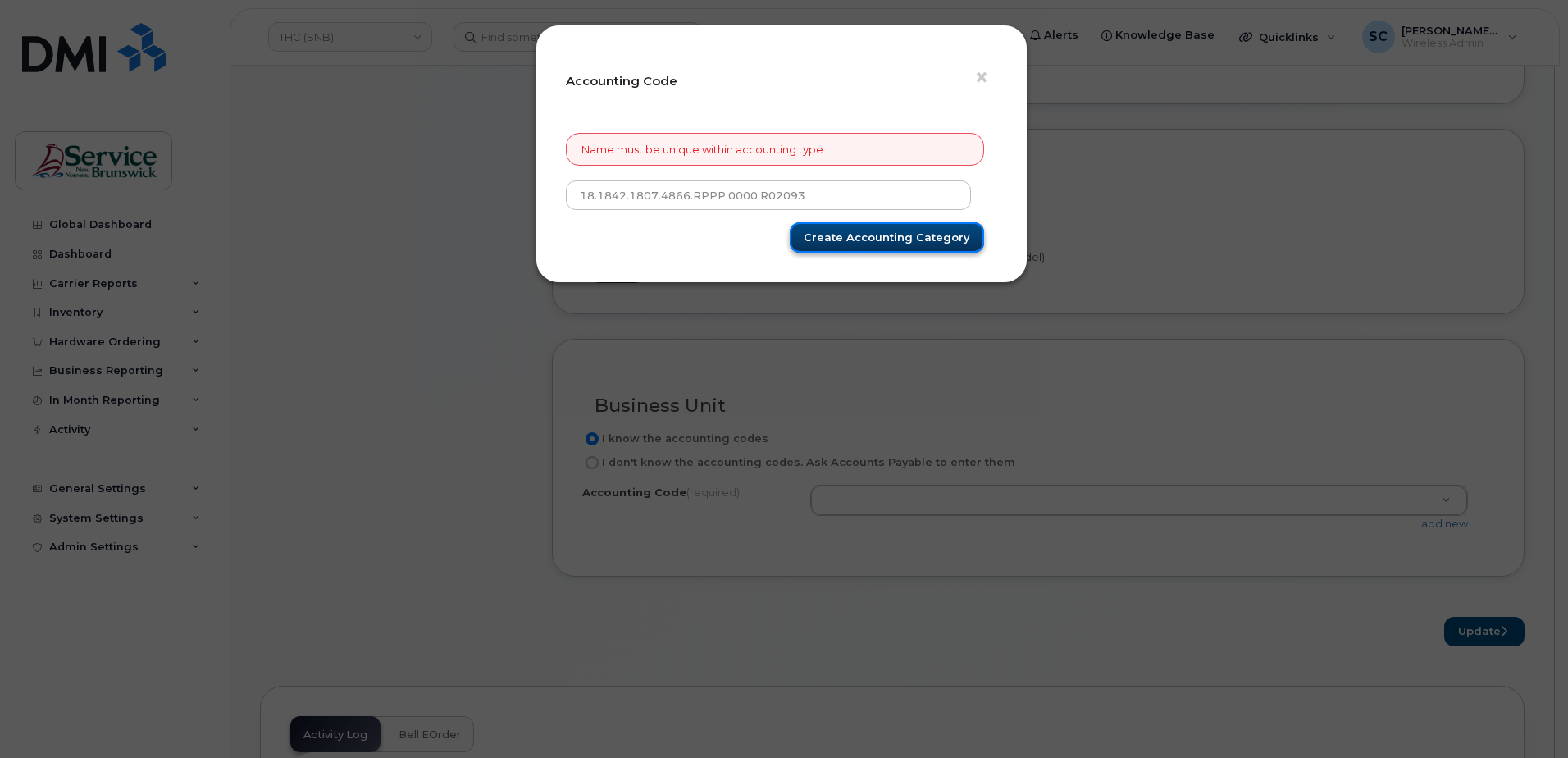
click at [906, 236] on input "Create Accounting category" at bounding box center [887, 237] width 195 height 30
type input "Create Accounting category"
click at [985, 72] on span "×" at bounding box center [981, 77] width 15 height 30
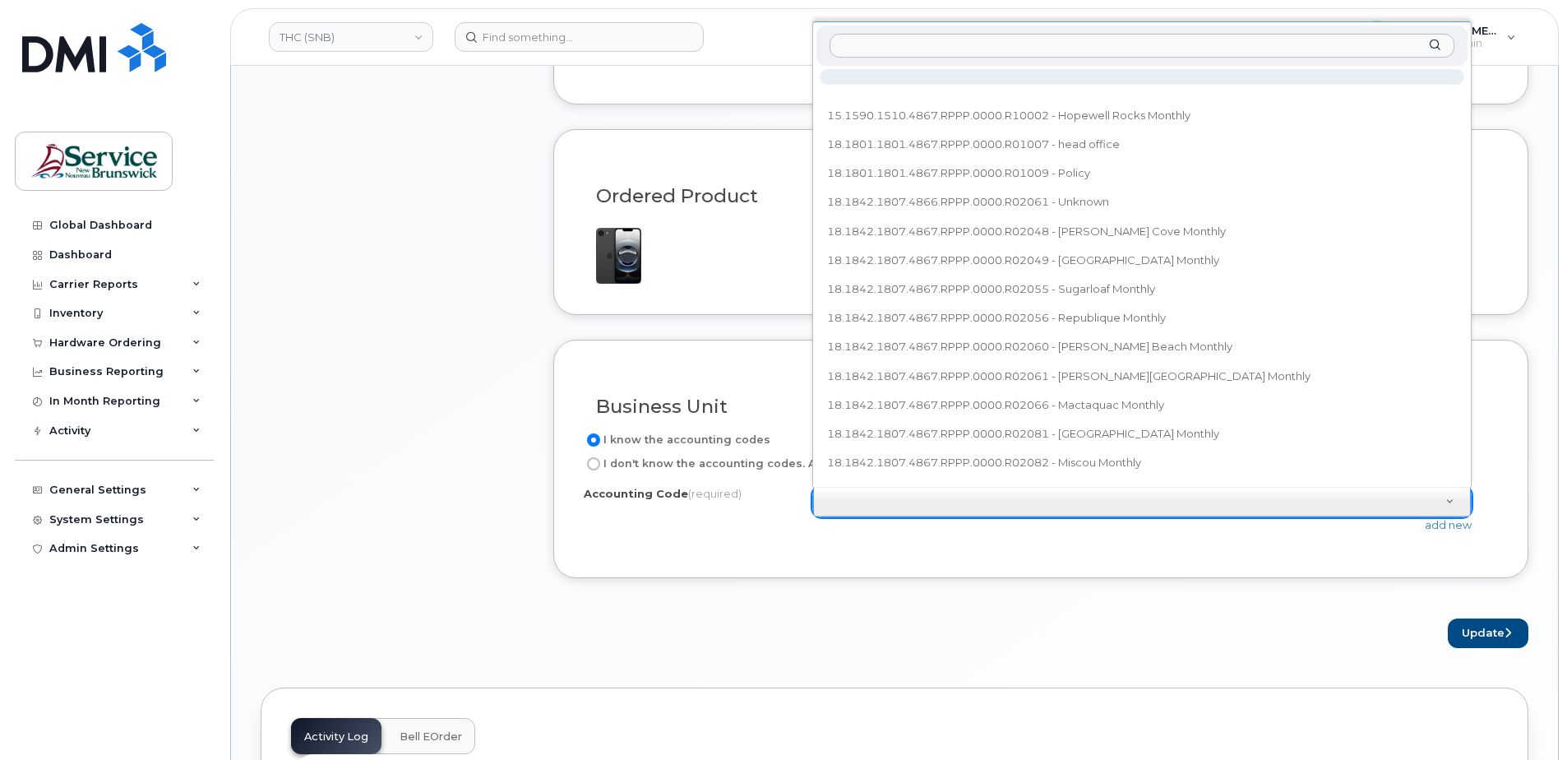
type input "18.1842.1807.4866.RPPP.0000.R02093"
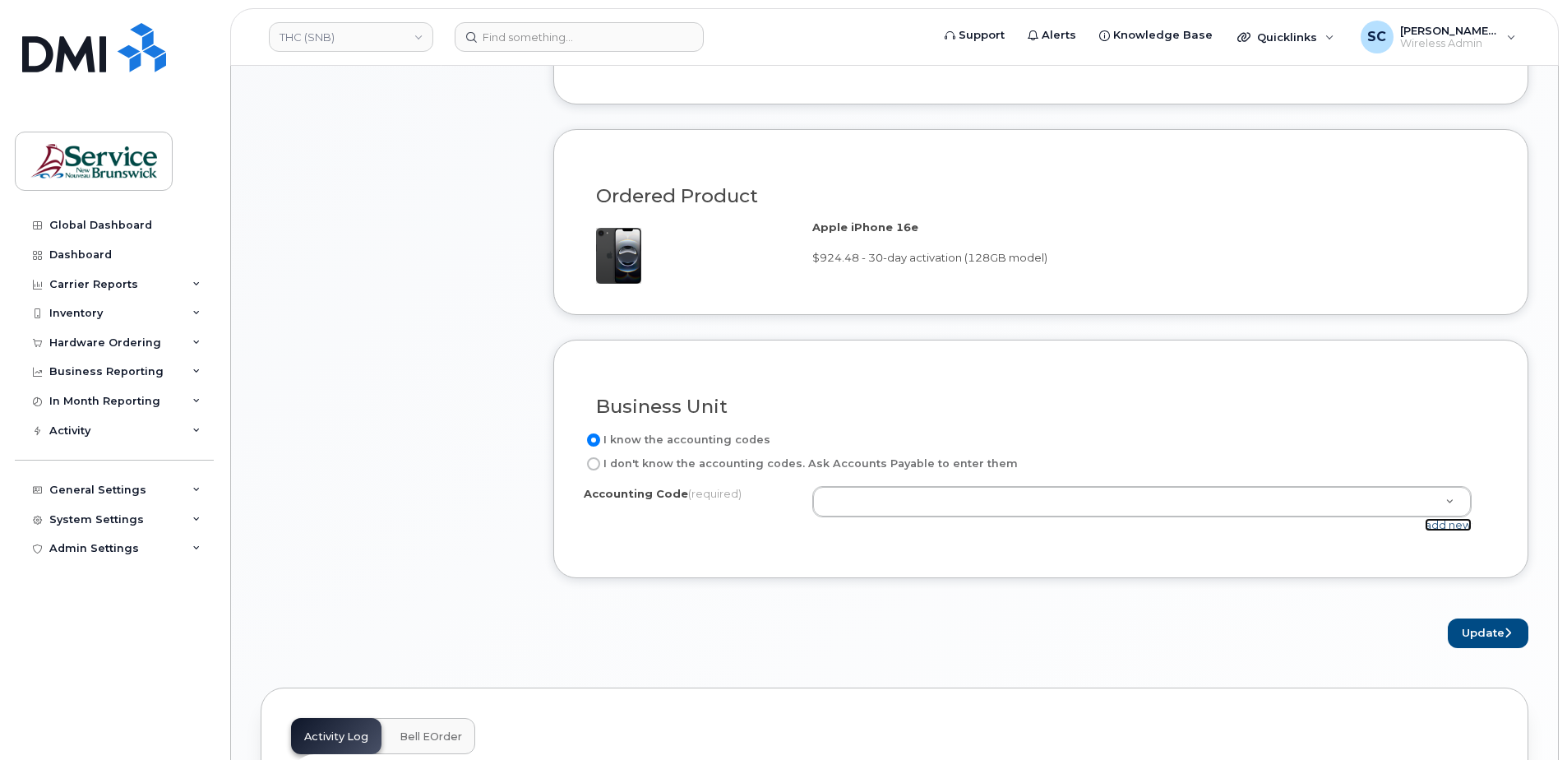
click at [1443, 527] on link "add new" at bounding box center [1448, 524] width 47 height 13
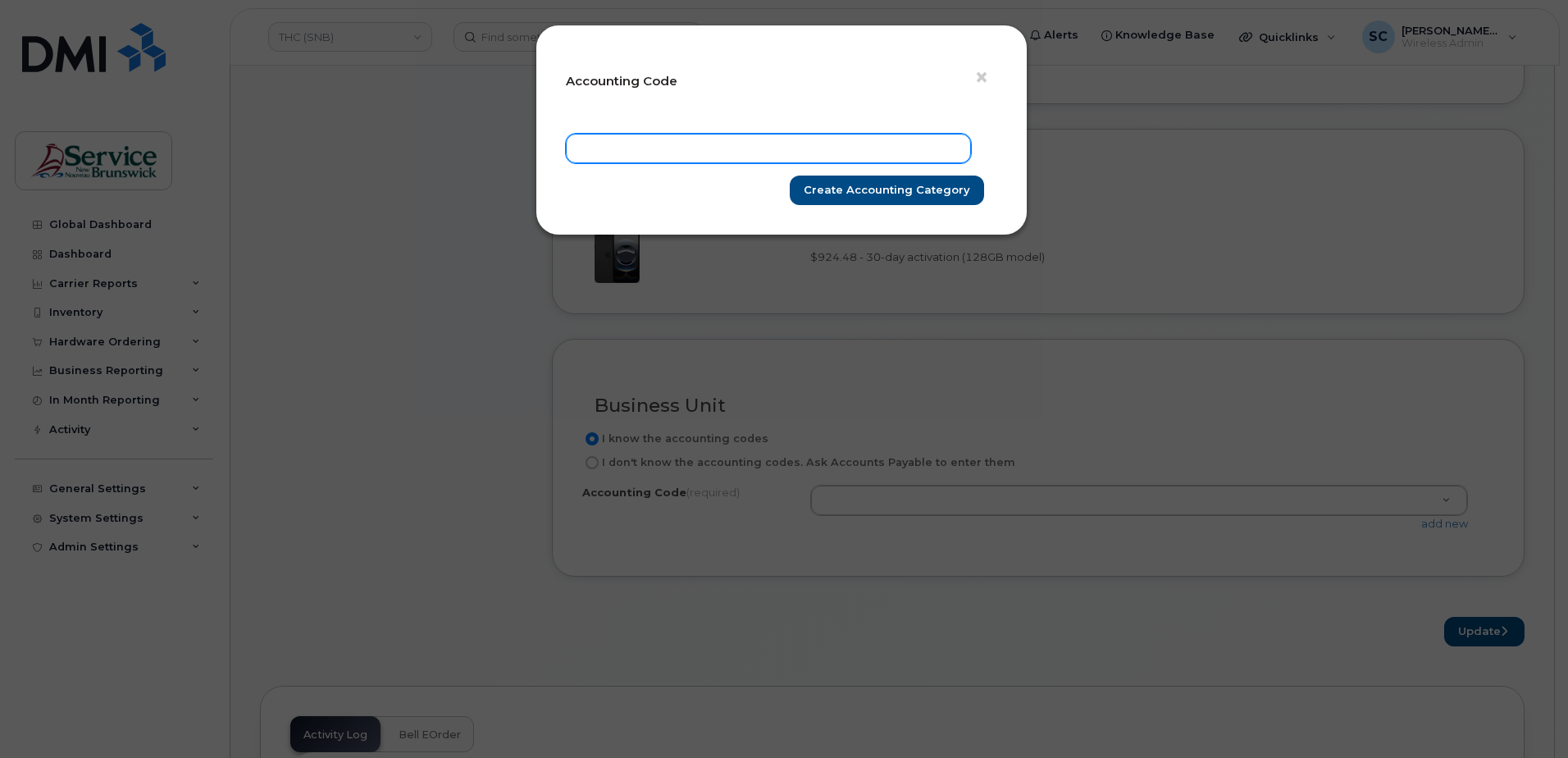
click at [883, 135] on input "text" at bounding box center [768, 149] width 405 height 30
paste input "18.1842.1807.4866.RPPP.0000.R02093"
type input "18.1842.1807.4866.RPPP.0000.R02093"
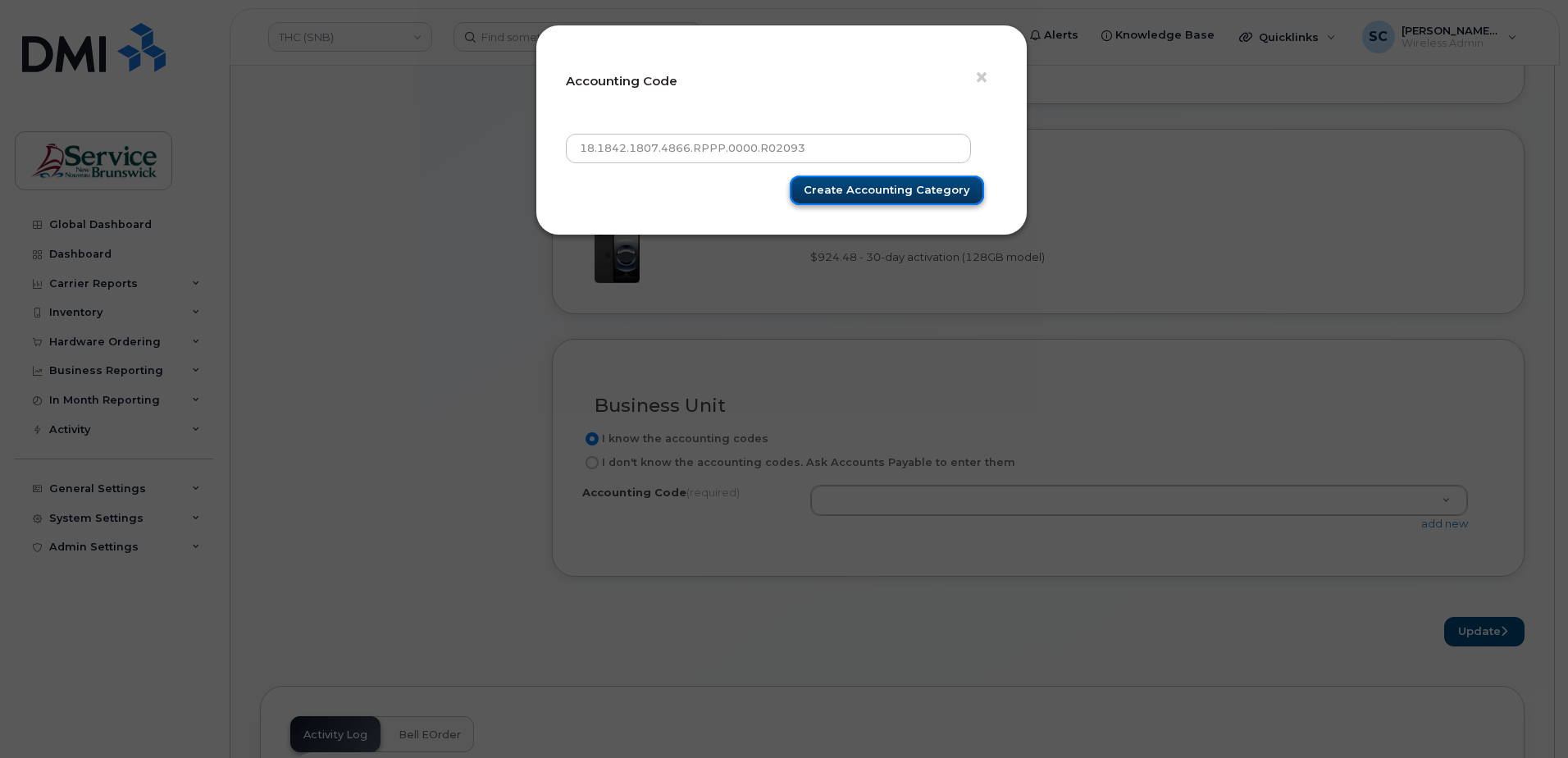
click at [951, 190] on input "Create Accounting category" at bounding box center [887, 190] width 195 height 30
type input "Create Accounting category"
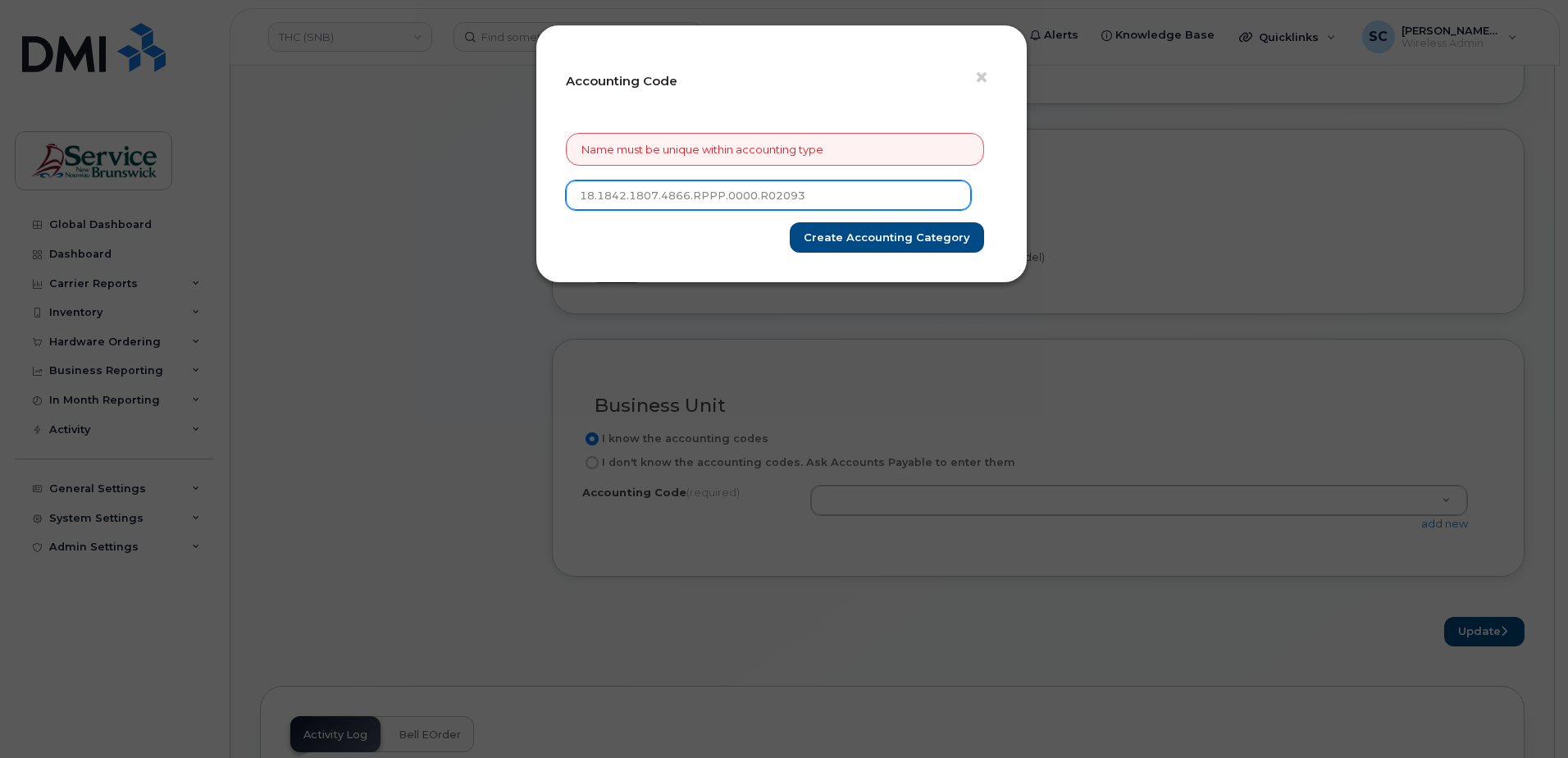
click at [755, 198] on input "18.1842.1807.4866.RPPP.0000.R02093" at bounding box center [768, 195] width 405 height 30
type input "18.1842.1807.4866.RPPP.0000R02093"
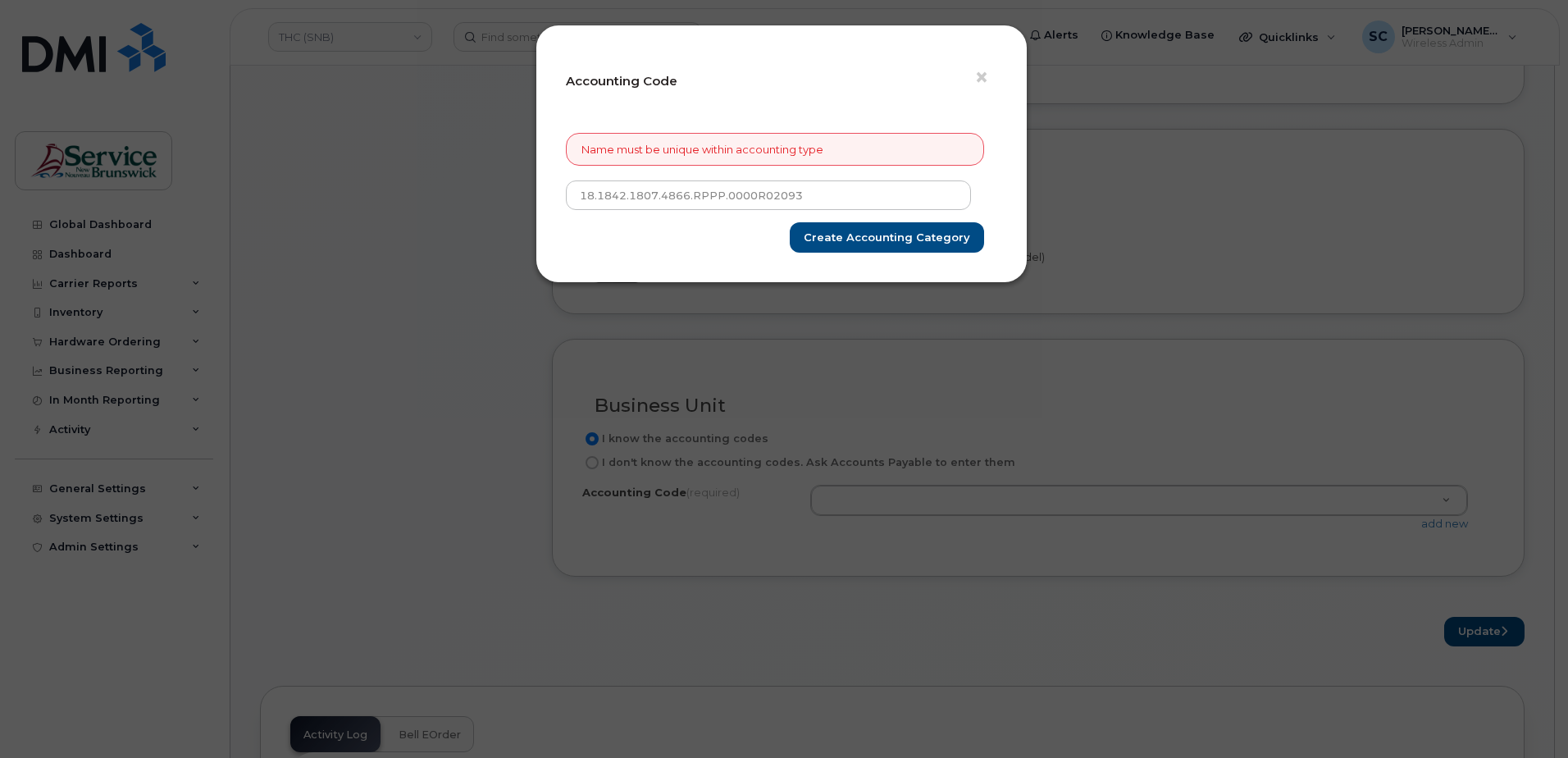
drag, startPoint x: 742, startPoint y: 223, endPoint x: 672, endPoint y: 254, distance: 76.6
click at [667, 256] on div "× Accounting Code Name must be unique within accounting type 18.1842.1807.4866.…" at bounding box center [781, 154] width 492 height 258
click at [861, 234] on input "Create Accounting category" at bounding box center [887, 237] width 195 height 30
type input "Create Accounting category"
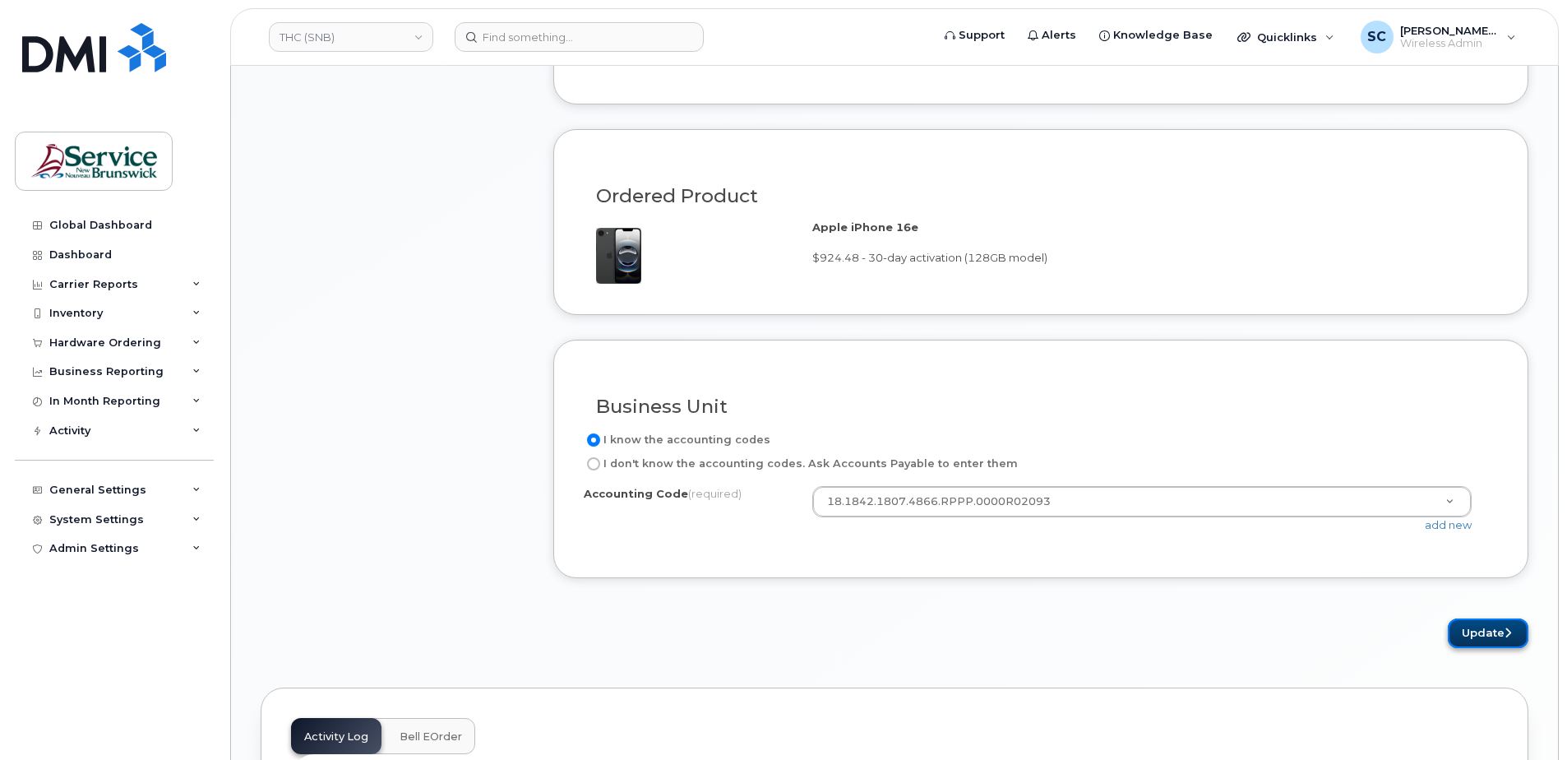
click at [1490, 631] on button "Update" at bounding box center [1488, 633] width 81 height 30
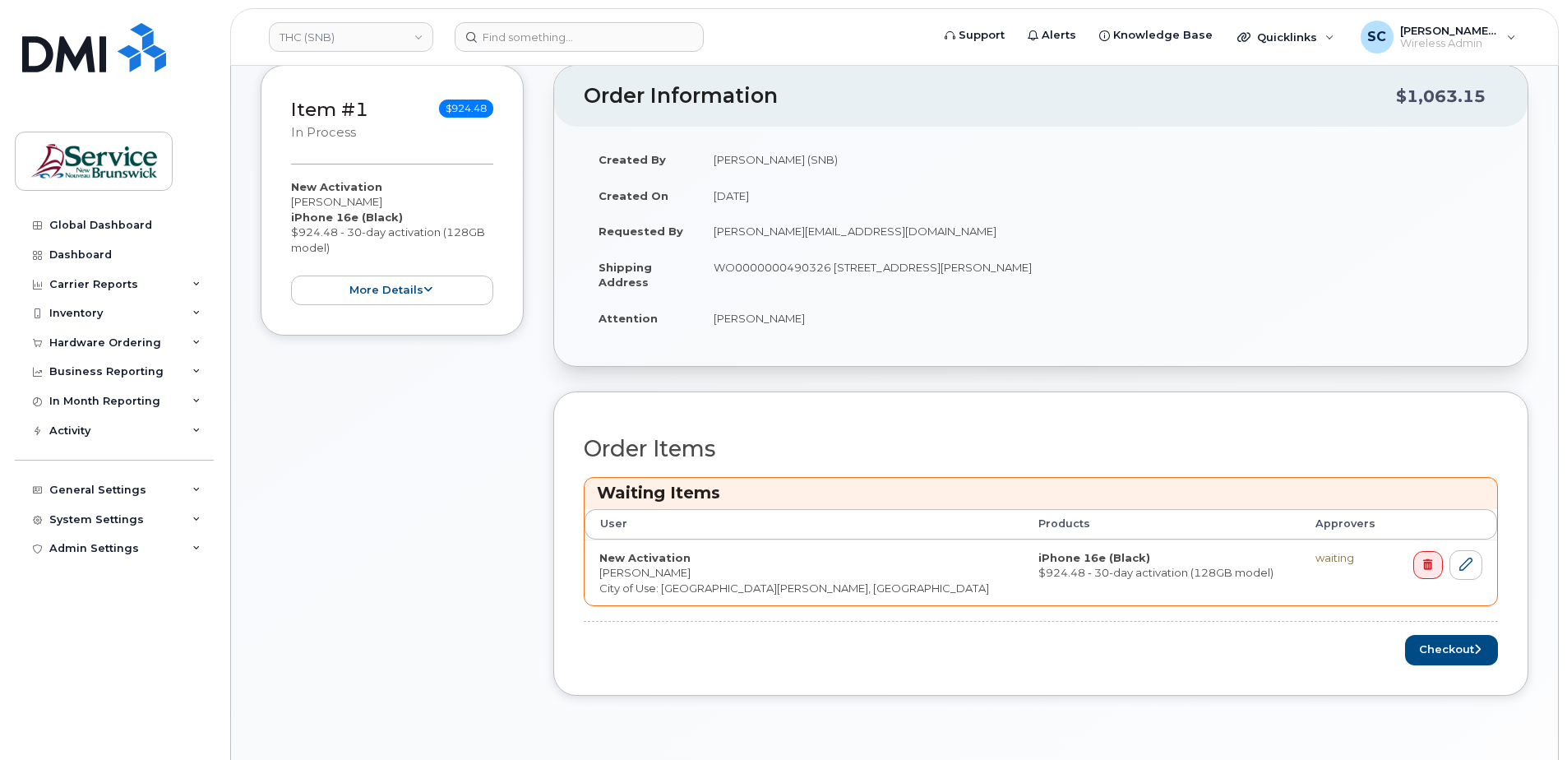
scroll to position [493, 0]
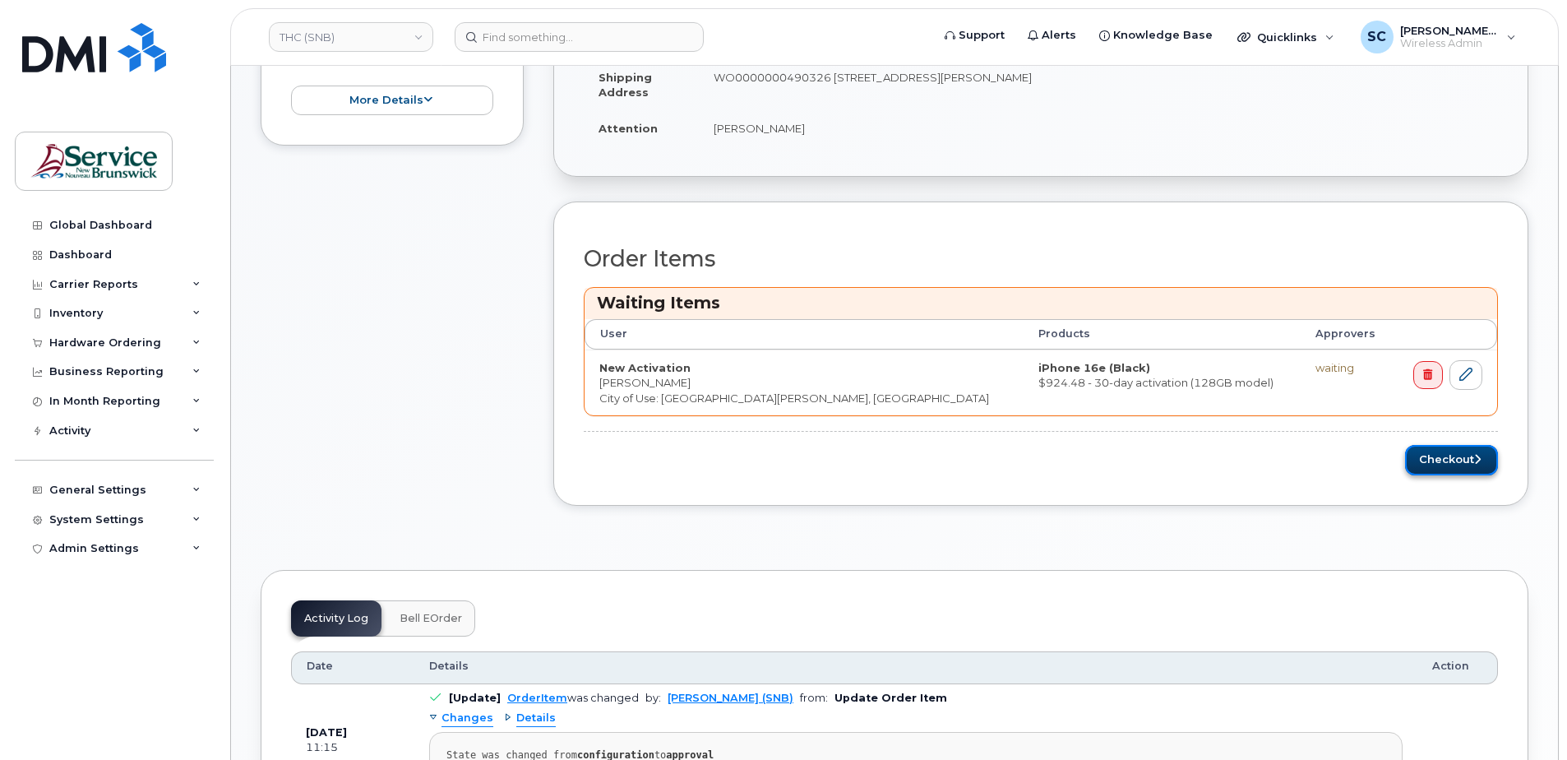
click at [1428, 465] on button "Checkout" at bounding box center [1451, 460] width 93 height 30
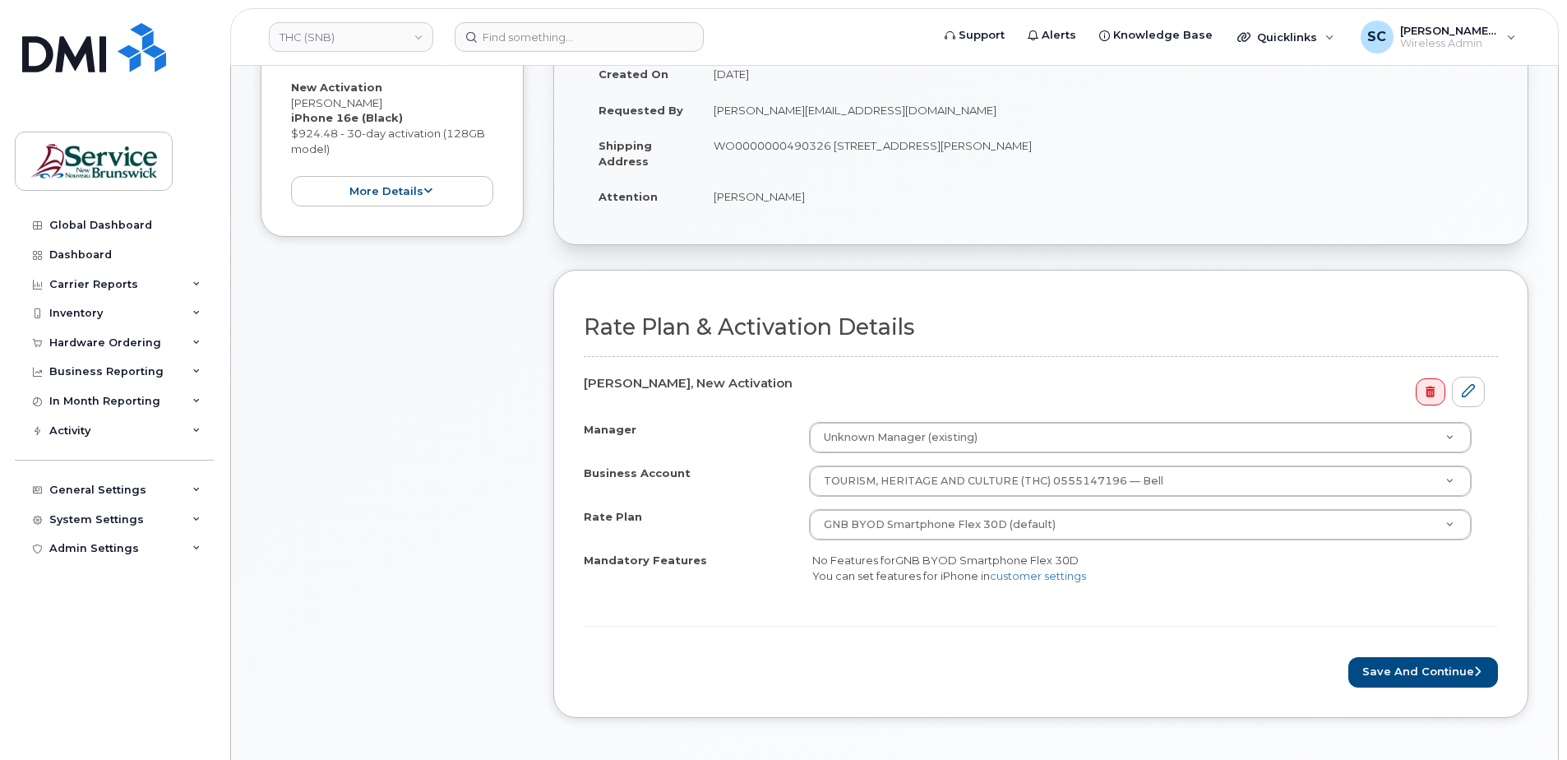
scroll to position [329, 0]
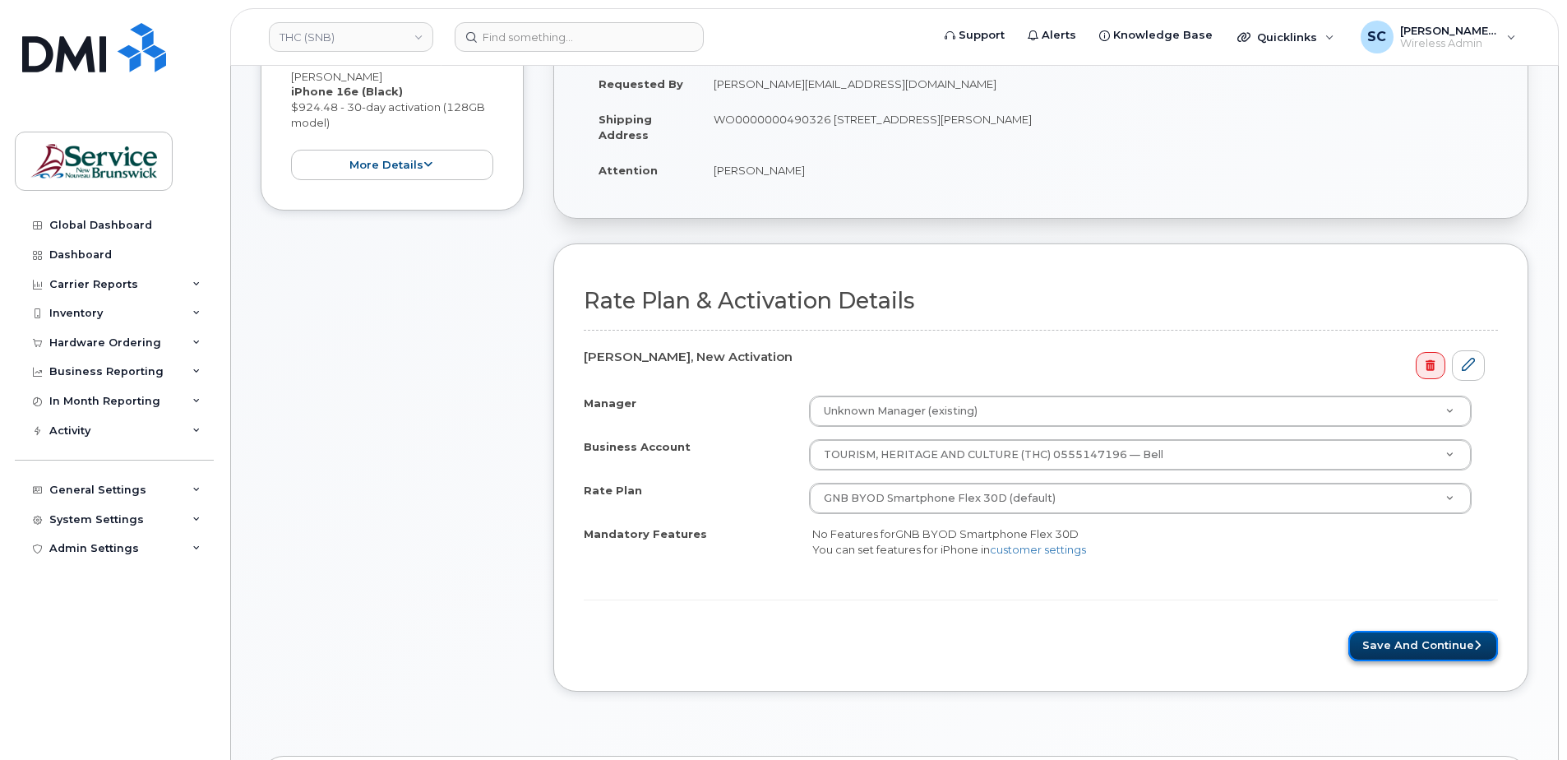
click at [1395, 649] on button "Save and Continue" at bounding box center [1423, 646] width 150 height 30
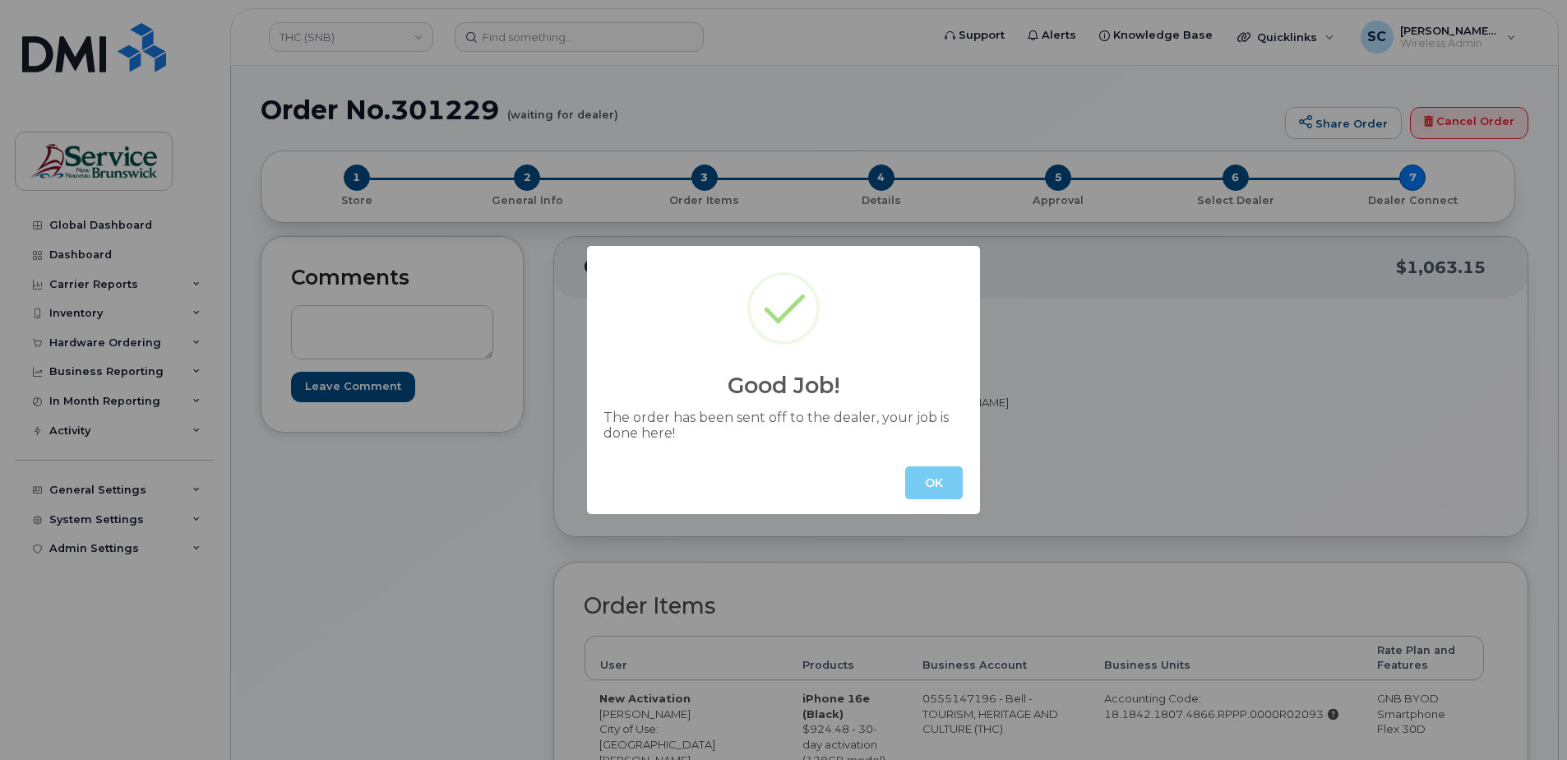
click at [920, 473] on button "OK" at bounding box center [934, 482] width 58 height 33
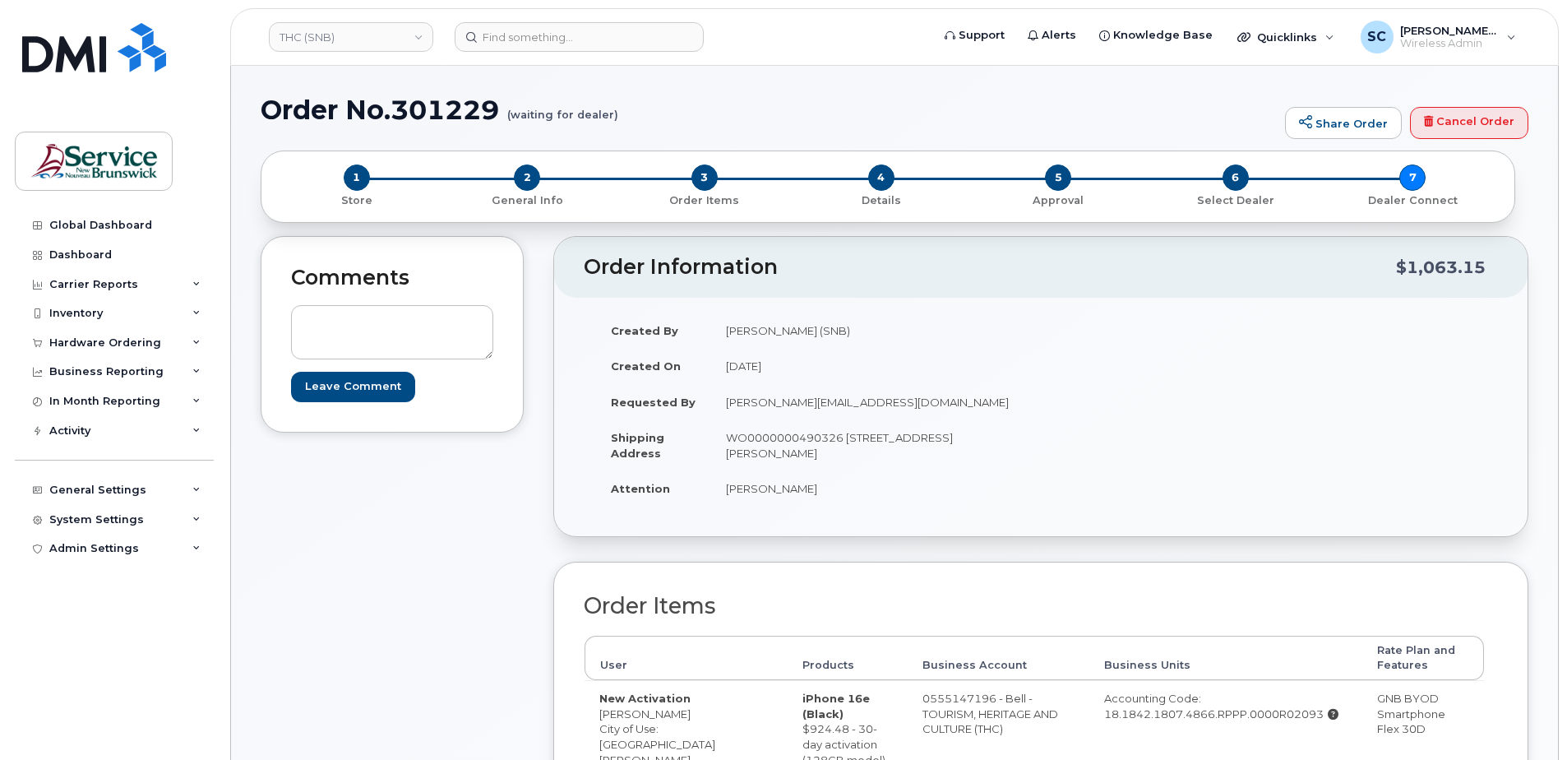
click at [434, 113] on h1 "Order No.301229 (waiting for dealer)" at bounding box center [769, 109] width 1016 height 29
click at [425, 110] on h1 "Order No.301229 (waiting for dealer)" at bounding box center [769, 109] width 1016 height 29
copy h1 "301229"
